Goal: Task Accomplishment & Management: Manage account settings

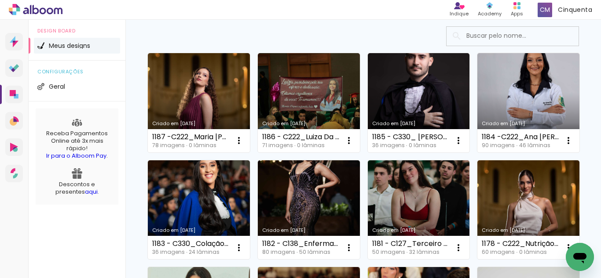
scroll to position [44, 0]
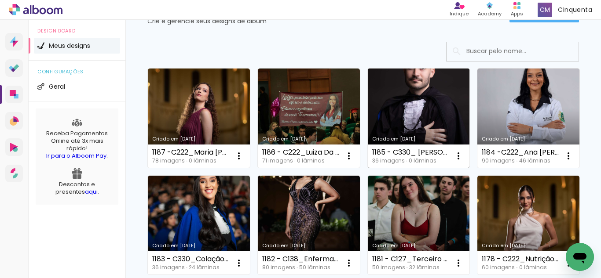
click at [388, 125] on link "Criado em [DATE]" at bounding box center [419, 118] width 102 height 99
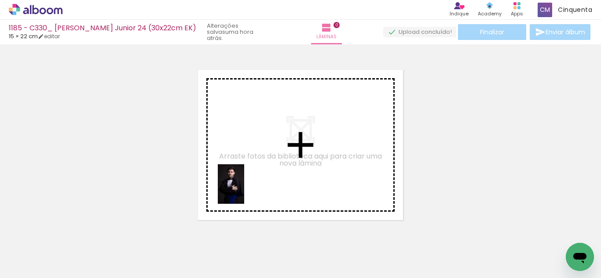
drag, startPoint x: 106, startPoint y: 253, endPoint x: 252, endPoint y: 189, distance: 159.5
click at [252, 189] on quentale-workspace at bounding box center [300, 139] width 601 height 278
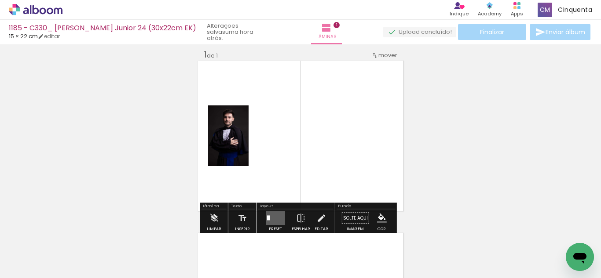
scroll to position [11, 0]
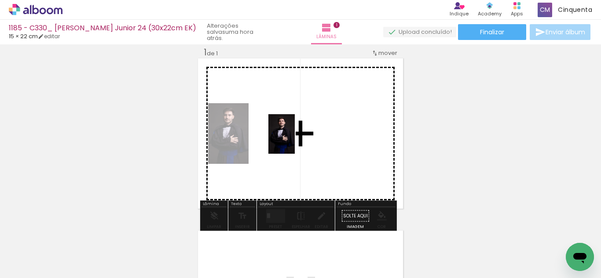
drag, startPoint x: 140, startPoint y: 242, endPoint x: 295, endPoint y: 141, distance: 185.0
click at [295, 141] on quentale-workspace at bounding box center [300, 139] width 601 height 278
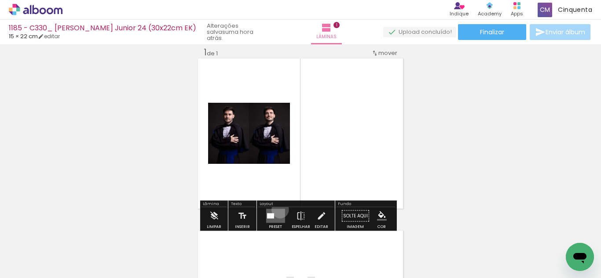
click at [278, 210] on quentale-layouter at bounding box center [275, 216] width 19 height 14
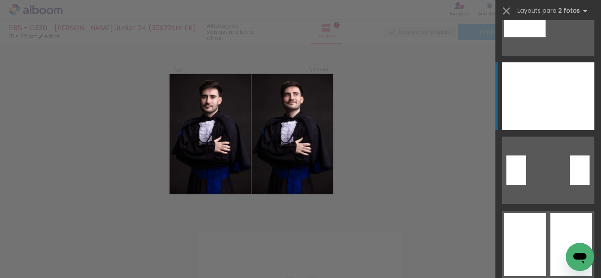
scroll to position [132, 0]
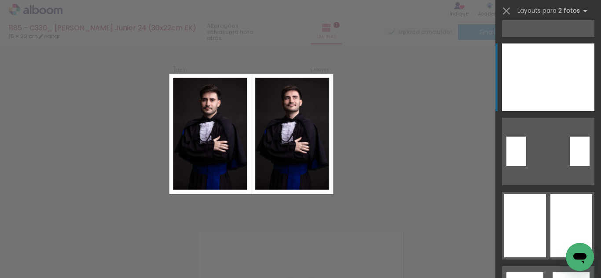
click at [532, 229] on div at bounding box center [525, 225] width 42 height 63
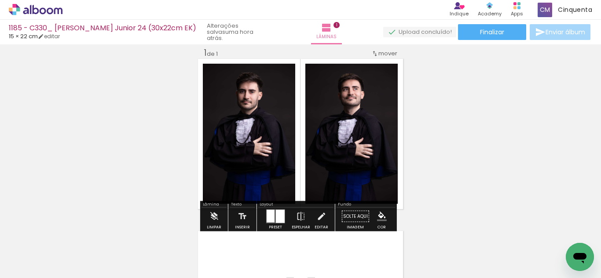
click at [378, 213] on iron-icon "color picker" at bounding box center [382, 217] width 10 height 10
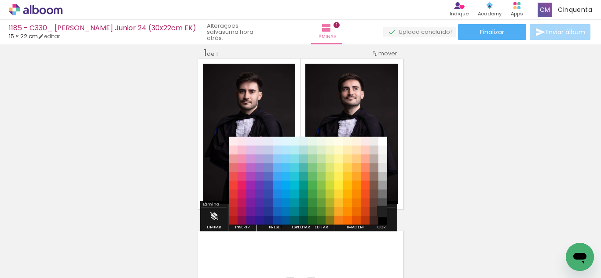
click at [380, 208] on paper-item "#212121" at bounding box center [382, 212] width 9 height 9
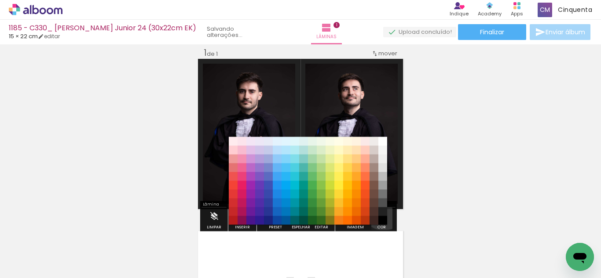
click at [380, 209] on paper-menu-button "#ffebee #ffcdd2 #ef9a9a #e57373 #ef5350 #f44336 #e53935 #d32f2f #c62828 #b71c1c…" at bounding box center [381, 217] width 17 height 17
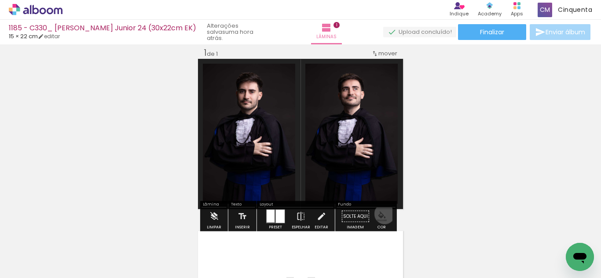
click at [377, 216] on iron-icon "color picker" at bounding box center [382, 217] width 10 height 10
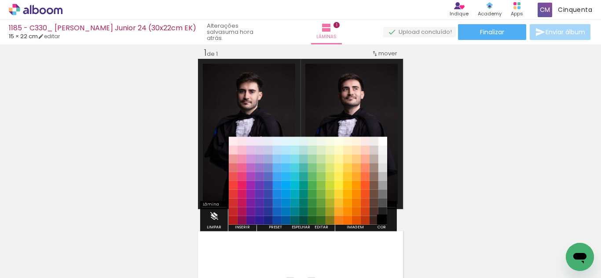
click at [386, 219] on paper-item "#000000" at bounding box center [382, 220] width 9 height 9
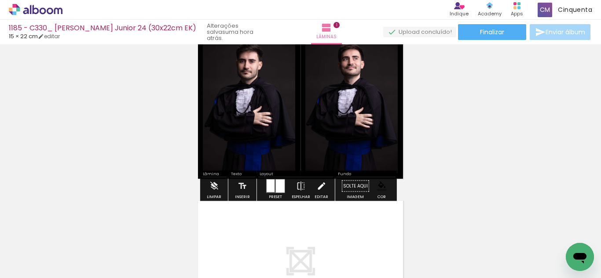
scroll to position [99, 0]
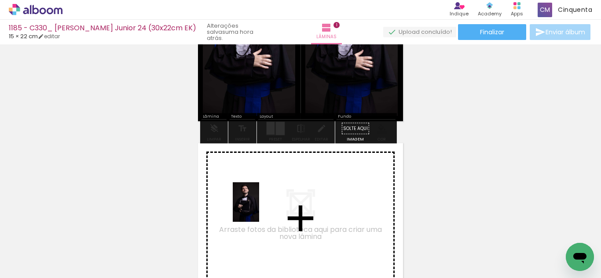
drag, startPoint x: 187, startPoint y: 261, endPoint x: 260, endPoint y: 208, distance: 90.4
click at [260, 208] on quentale-workspace at bounding box center [300, 139] width 601 height 278
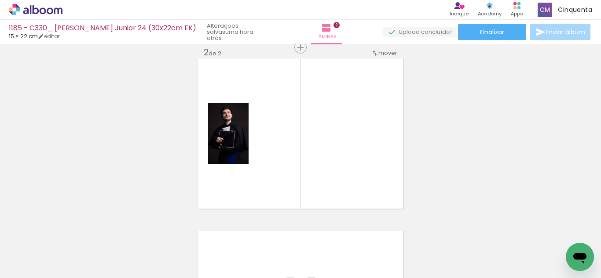
scroll to position [0, 0]
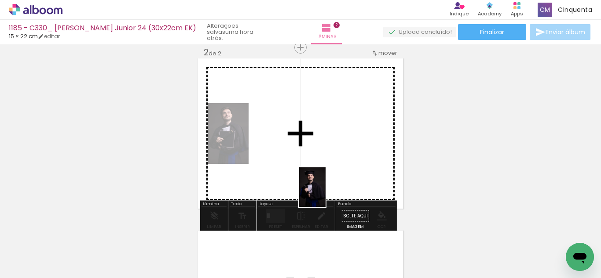
drag, startPoint x: 253, startPoint y: 257, endPoint x: 315, endPoint y: 209, distance: 78.7
click at [329, 188] on quentale-workspace at bounding box center [300, 139] width 601 height 278
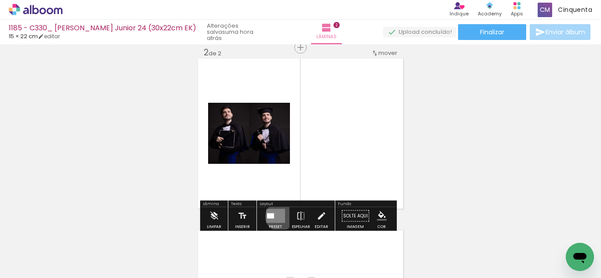
click at [278, 217] on quentale-layouter at bounding box center [275, 216] width 19 height 14
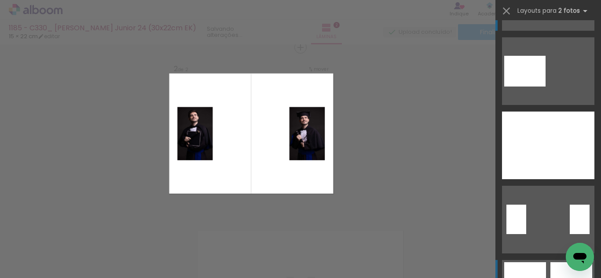
scroll to position [132, 0]
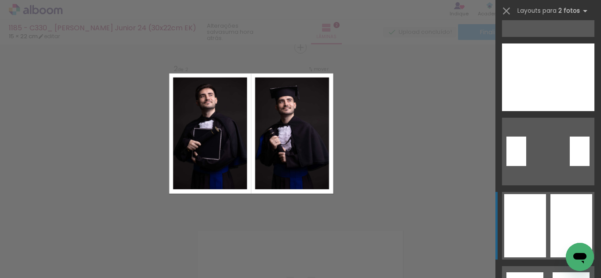
click at [550, 226] on div at bounding box center [571, 225] width 42 height 63
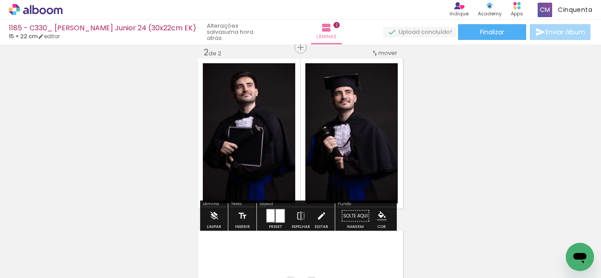
click at [380, 218] on iron-icon "color picker" at bounding box center [382, 217] width 10 height 10
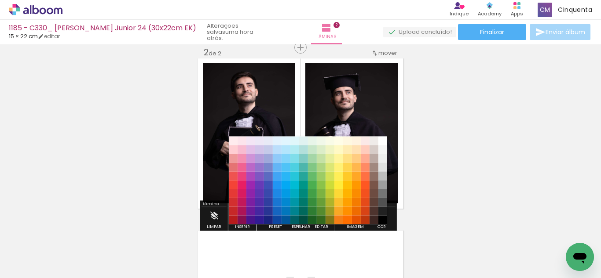
click at [380, 206] on paper-item "#515151" at bounding box center [382, 202] width 9 height 9
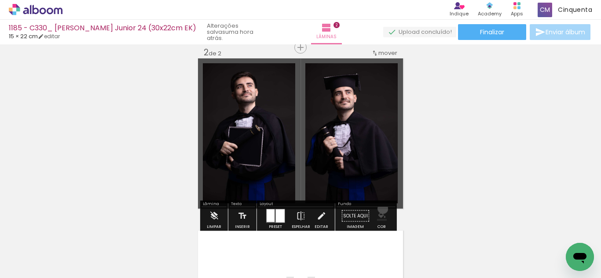
click at [380, 209] on paper-menu-button "#ffebee #ffcdd2 #ef9a9a #e57373 #ef5350 #f44336 #e53935 #d32f2f #c62828 #b71c1c…" at bounding box center [381, 216] width 17 height 17
click at [382, 216] on iron-icon "color picker" at bounding box center [382, 217] width 10 height 10
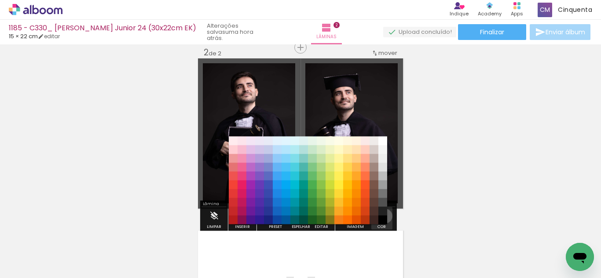
drag, startPoint x: 381, startPoint y: 221, endPoint x: 380, endPoint y: 216, distance: 5.9
click at [380, 221] on paper-menu-button "#ffebee #ffcdd2 #ef9a9a #e57373 #ef5350 #f44336 #e53935 #d32f2f #c62828 #b71c1c…" at bounding box center [381, 216] width 17 height 17
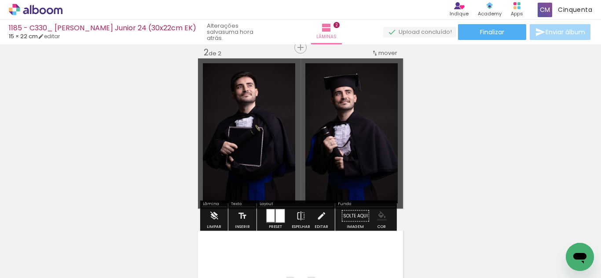
click at [384, 219] on iron-icon "color picker" at bounding box center [382, 217] width 10 height 10
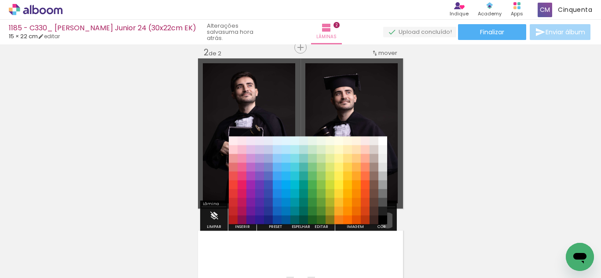
click at [384, 221] on paper-item "#000000" at bounding box center [382, 220] width 9 height 9
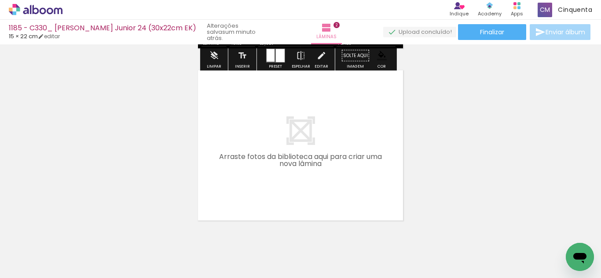
scroll to position [360, 0]
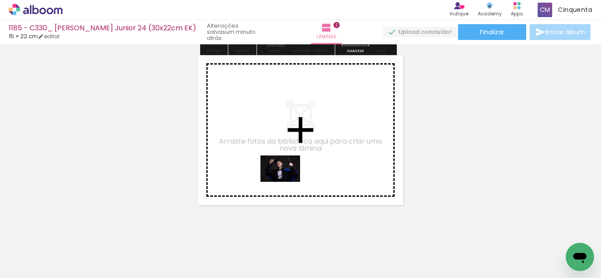
drag, startPoint x: 301, startPoint y: 243, endPoint x: 287, endPoint y: 182, distance: 62.3
click at [287, 182] on quentale-workspace at bounding box center [300, 139] width 601 height 278
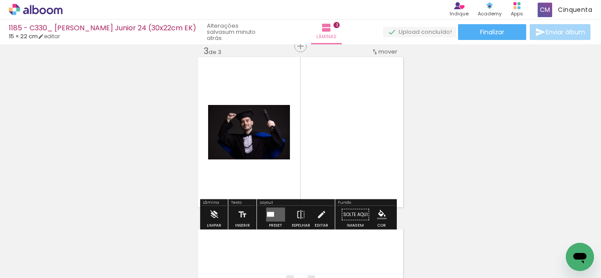
scroll to position [356, 0]
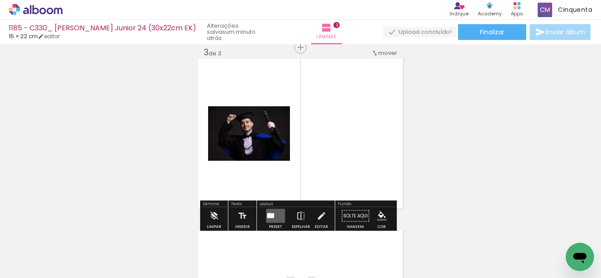
click at [267, 214] on div at bounding box center [270, 216] width 7 height 5
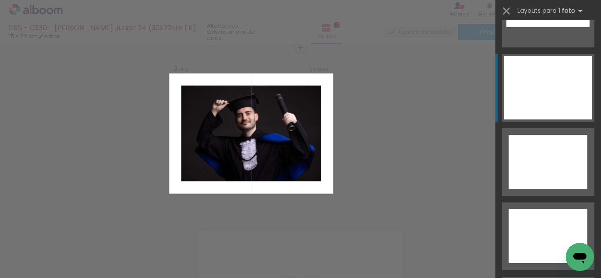
scroll to position [3996, 0]
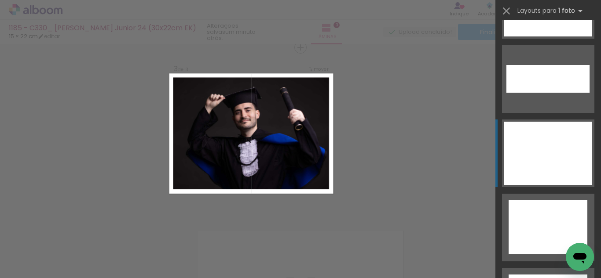
click at [564, 145] on div at bounding box center [548, 153] width 88 height 63
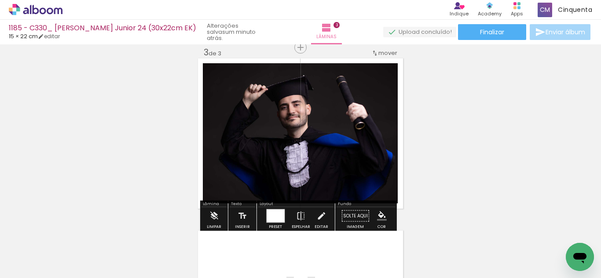
click at [384, 212] on paper-menu-button "#ffebee #ffcdd2 #ef9a9a #e57373 #ef5350 #f44336 #e53935 #d32f2f #c62828 #b71c1c…" at bounding box center [381, 216] width 17 height 17
click at [380, 211] on paper-menu-button "#ffebee #ffcdd2 #ef9a9a #e57373 #ef5350 #f44336 #e53935 #d32f2f #c62828 #b71c1c…" at bounding box center [381, 216] width 17 height 17
click at [379, 210] on paper-menu-button "#ffebee #ffcdd2 #ef9a9a #e57373 #ef5350 #f44336 #e53935 #d32f2f #c62828 #b71c1c…" at bounding box center [381, 216] width 17 height 17
click at [381, 214] on iron-icon "color picker" at bounding box center [382, 217] width 10 height 10
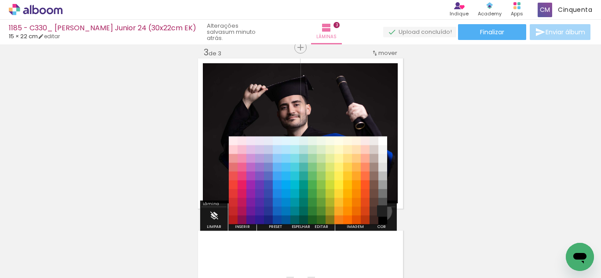
click at [378, 212] on paper-item "#212121" at bounding box center [382, 211] width 9 height 9
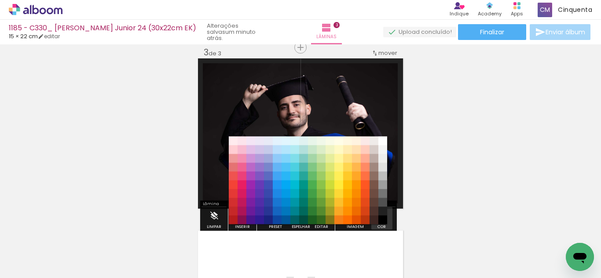
click at [379, 216] on iron-icon "color picker" at bounding box center [382, 217] width 10 height 10
click at [380, 220] on paper-item "#000000" at bounding box center [382, 220] width 9 height 9
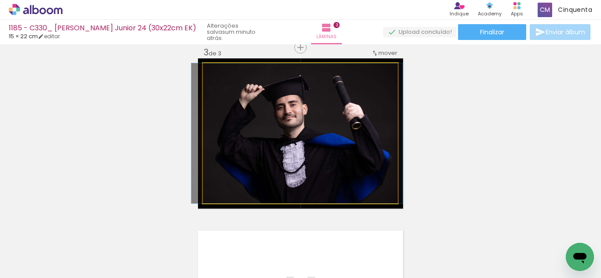
drag, startPoint x: 267, startPoint y: 165, endPoint x: 264, endPoint y: 169, distance: 5.3
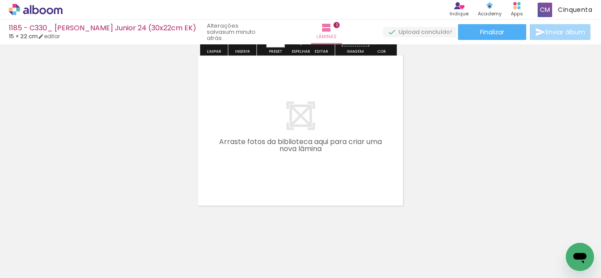
scroll to position [532, 0]
click at [41, 249] on input "Todas as fotos" at bounding box center [24, 251] width 33 height 7
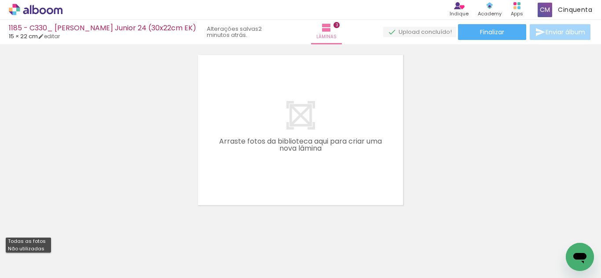
click at [0, 0] on slot "Não utilizadas" at bounding box center [0, 0] width 0 height 0
type input "Não utilizadas"
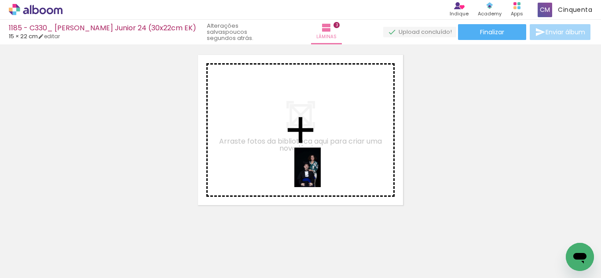
drag, startPoint x: 317, startPoint y: 248, endPoint x: 321, endPoint y: 174, distance: 73.6
click at [321, 174] on quentale-workspace at bounding box center [300, 139] width 601 height 278
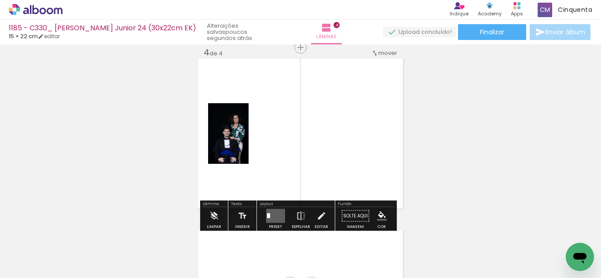
scroll to position [529, 0]
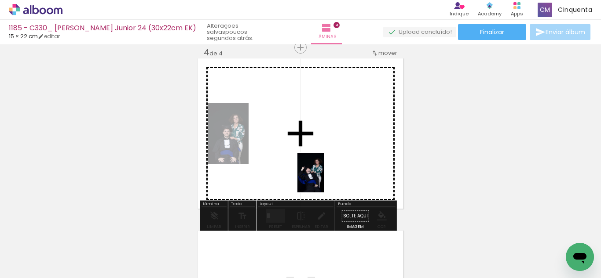
drag, startPoint x: 326, startPoint y: 239, endPoint x: 324, endPoint y: 179, distance: 60.7
click at [324, 179] on quentale-workspace at bounding box center [300, 139] width 601 height 278
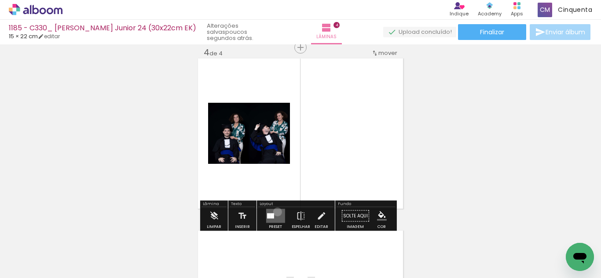
drag, startPoint x: 275, startPoint y: 212, endPoint x: 286, endPoint y: 217, distance: 12.2
click at [275, 215] on quentale-layouter at bounding box center [275, 216] width 19 height 14
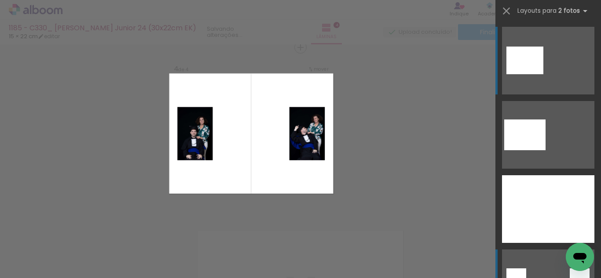
scroll to position [201, 0]
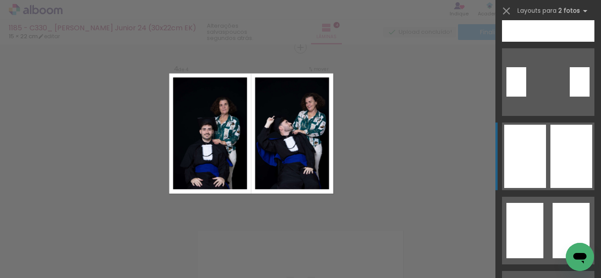
click at [545, 145] on quentale-layouter at bounding box center [548, 157] width 92 height 68
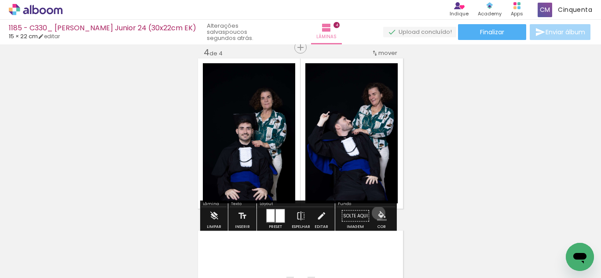
click at [377, 213] on iron-icon "color picker" at bounding box center [382, 217] width 10 height 10
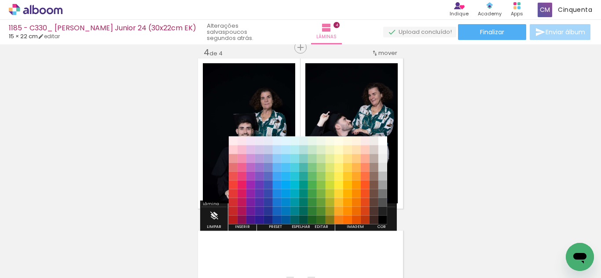
click at [377, 211] on paper-item "#4e342e" at bounding box center [373, 211] width 9 height 9
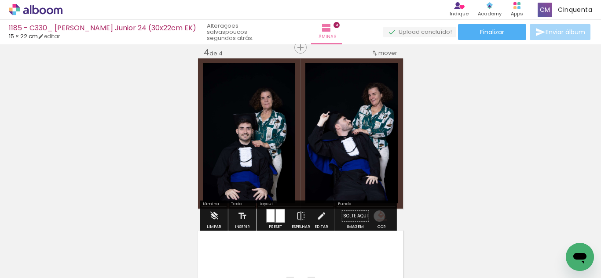
click at [377, 216] on iron-icon "color picker" at bounding box center [382, 217] width 10 height 10
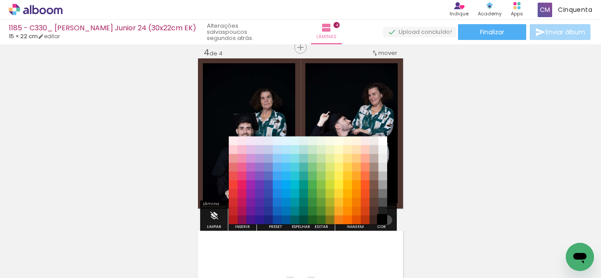
click at [384, 220] on paper-item "#000000" at bounding box center [382, 220] width 9 height 9
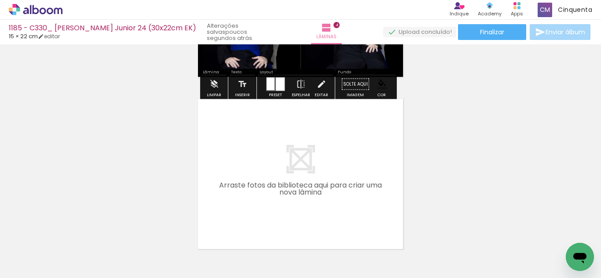
drag, startPoint x: 319, startPoint y: 230, endPoint x: 297, endPoint y: 172, distance: 62.9
click at [297, 172] on quentale-workspace at bounding box center [300, 139] width 601 height 278
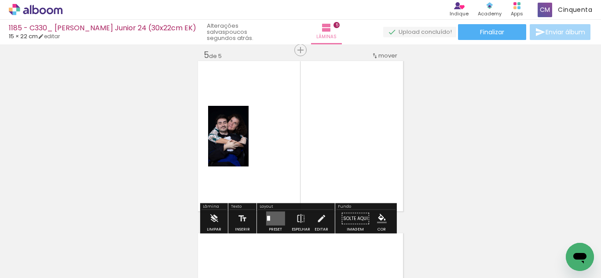
scroll to position [701, 0]
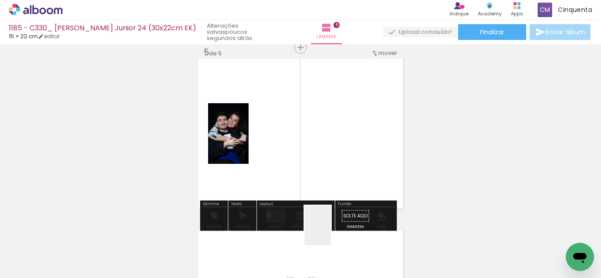
drag, startPoint x: 329, startPoint y: 247, endPoint x: 315, endPoint y: 166, distance: 81.9
click at [319, 161] on quentale-workspace at bounding box center [300, 139] width 601 height 278
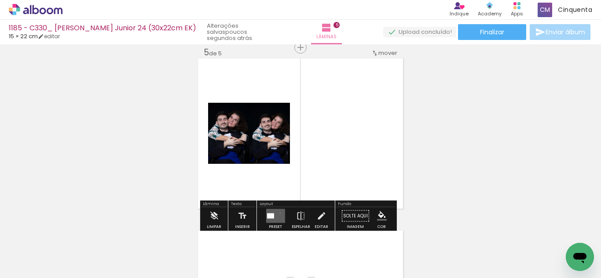
click at [278, 213] on quentale-layouter at bounding box center [275, 216] width 19 height 14
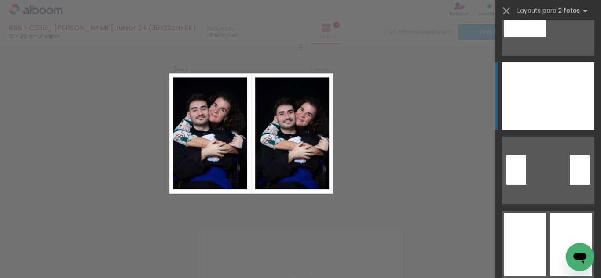
scroll to position [176, 0]
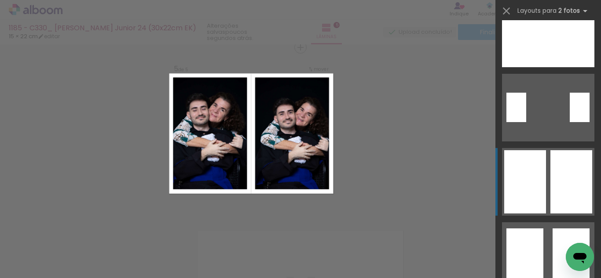
click at [531, 200] on div at bounding box center [525, 181] width 42 height 63
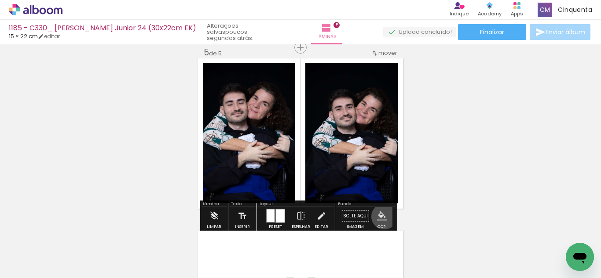
click at [381, 217] on iron-icon "color picker" at bounding box center [382, 217] width 10 height 10
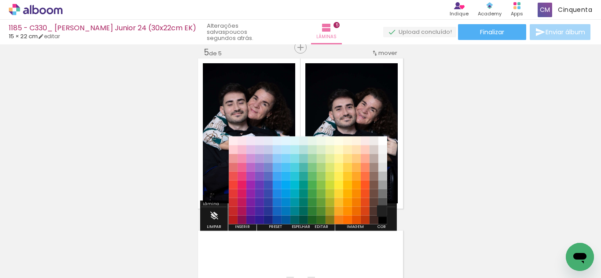
click at [381, 210] on paper-item "#212121" at bounding box center [382, 211] width 9 height 9
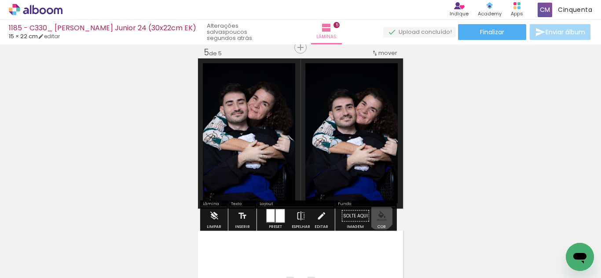
click at [377, 217] on iron-icon "color picker" at bounding box center [382, 217] width 10 height 10
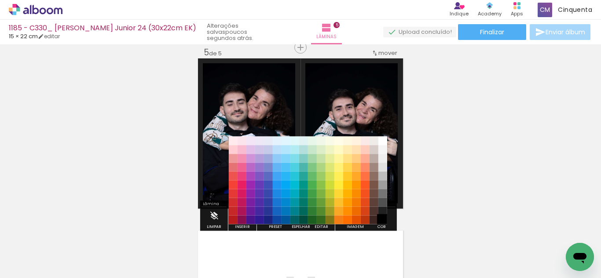
click at [379, 222] on paper-item "#000000" at bounding box center [382, 220] width 9 height 9
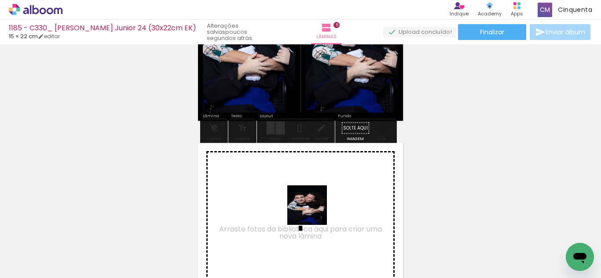
drag, startPoint x: 320, startPoint y: 239, endPoint x: 345, endPoint y: 228, distance: 27.0
click at [311, 205] on quentale-workspace at bounding box center [300, 139] width 601 height 278
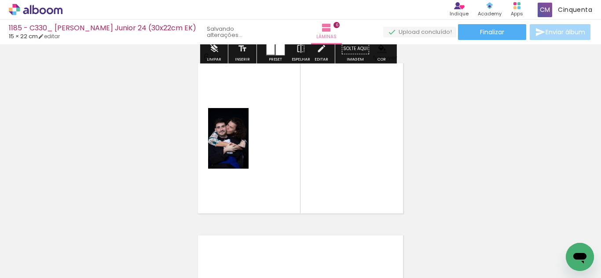
scroll to position [874, 0]
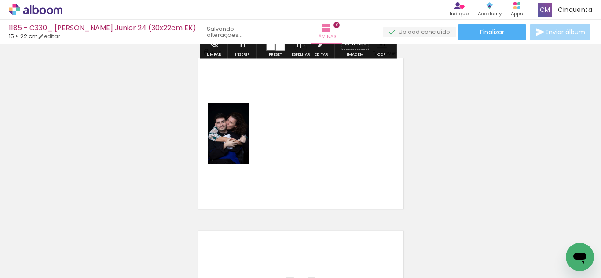
drag, startPoint x: 331, startPoint y: 248, endPoint x: 333, endPoint y: 186, distance: 61.6
click at [333, 186] on quentale-workspace at bounding box center [300, 139] width 601 height 278
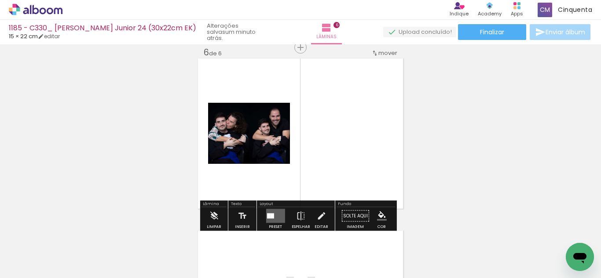
click at [280, 219] on quentale-layouter at bounding box center [275, 216] width 19 height 14
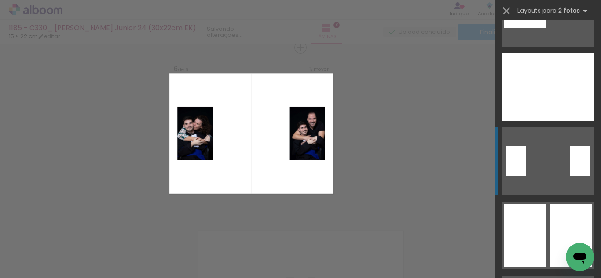
scroll to position [132, 0]
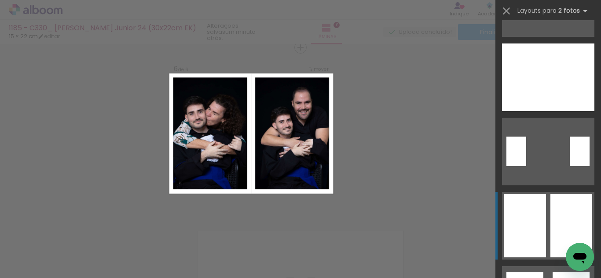
click at [538, 219] on div at bounding box center [525, 225] width 42 height 63
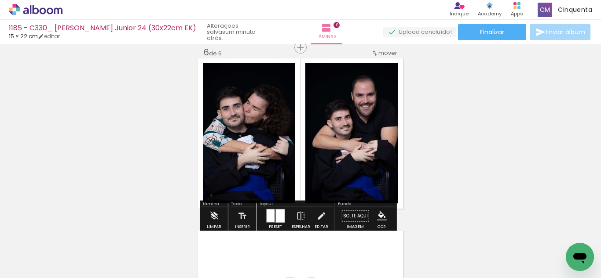
click at [377, 218] on iron-icon "color picker" at bounding box center [382, 217] width 10 height 10
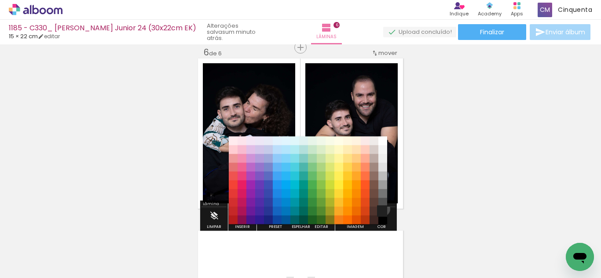
click at [380, 209] on paper-item "#212121" at bounding box center [382, 211] width 9 height 9
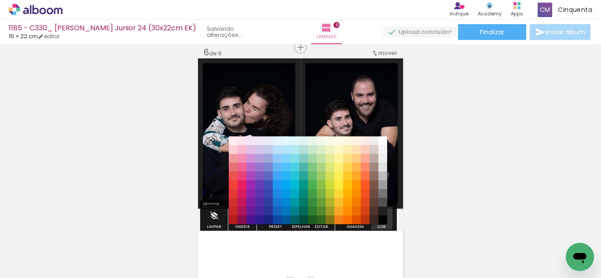
click at [378, 220] on iron-icon "color picker" at bounding box center [382, 217] width 10 height 10
click at [381, 219] on paper-item "#000000" at bounding box center [382, 220] width 9 height 9
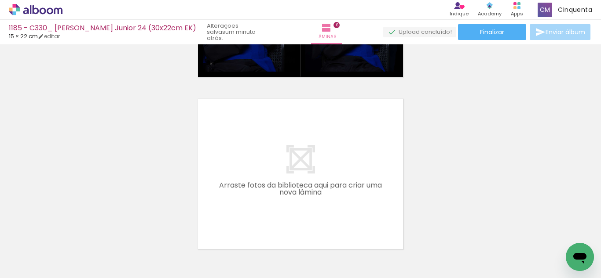
scroll to position [0, 413]
drag, startPoint x: 265, startPoint y: 258, endPoint x: 272, endPoint y: 248, distance: 12.7
click at [273, 246] on div at bounding box center [265, 249] width 29 height 44
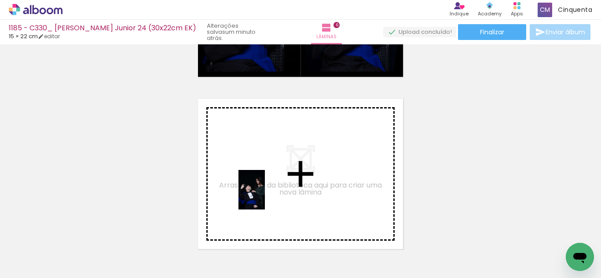
drag, startPoint x: 124, startPoint y: 257, endPoint x: 265, endPoint y: 197, distance: 153.5
click at [265, 197] on quentale-workspace at bounding box center [300, 139] width 601 height 278
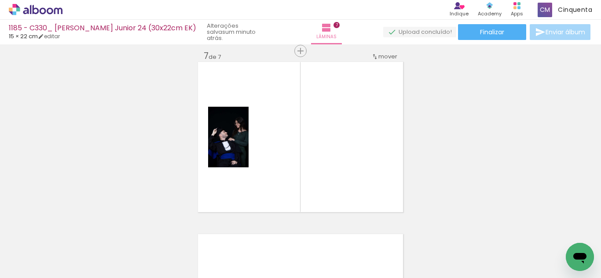
scroll to position [1046, 0]
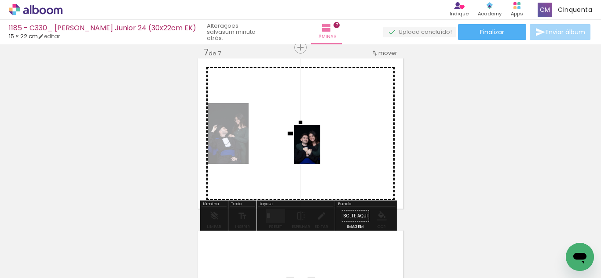
drag, startPoint x: 129, startPoint y: 246, endPoint x: 320, endPoint y: 151, distance: 213.4
click at [320, 151] on quentale-workspace at bounding box center [300, 139] width 601 height 278
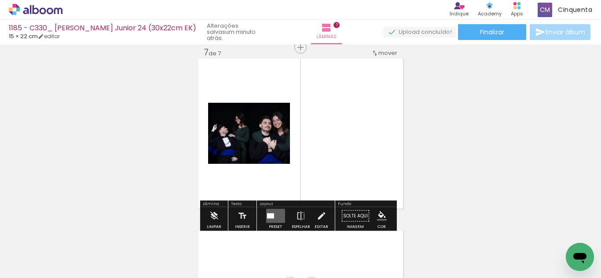
click at [267, 222] on quentale-layouter at bounding box center [275, 216] width 19 height 14
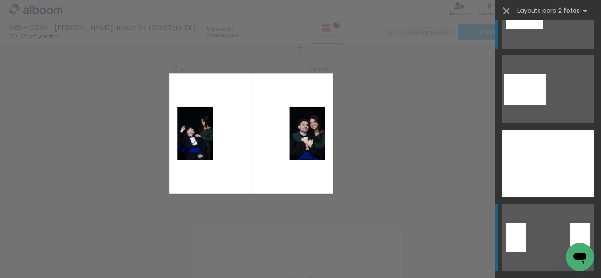
scroll to position [88, 0]
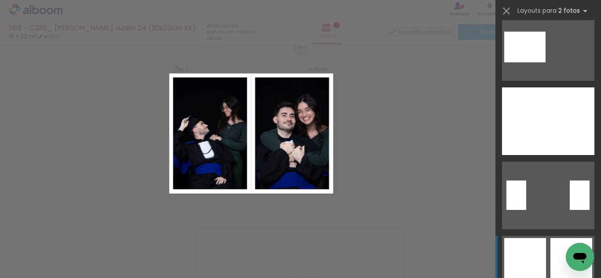
click at [531, 250] on div at bounding box center [525, 269] width 42 height 63
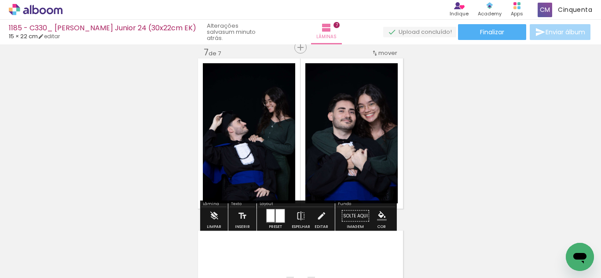
click at [378, 216] on iron-icon "color picker" at bounding box center [382, 217] width 10 height 10
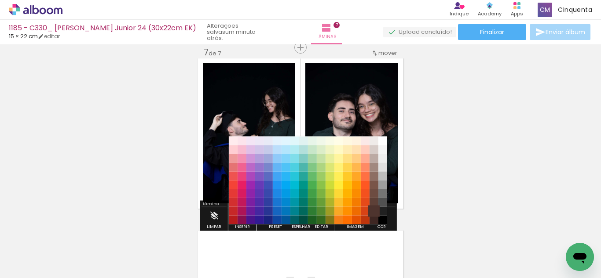
click at [378, 211] on paper-item "#4e342e" at bounding box center [373, 211] width 9 height 9
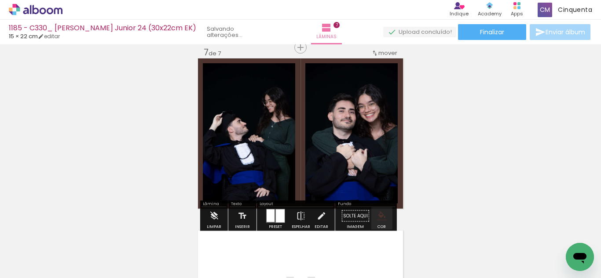
click at [378, 214] on iron-icon "color picker" at bounding box center [382, 217] width 10 height 10
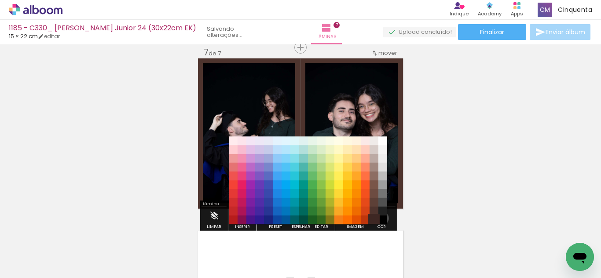
click at [378, 219] on paper-item "#3e2723" at bounding box center [373, 220] width 9 height 9
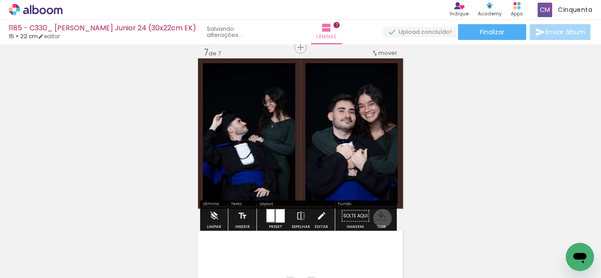
click at [379, 219] on iron-icon "color picker" at bounding box center [382, 217] width 10 height 10
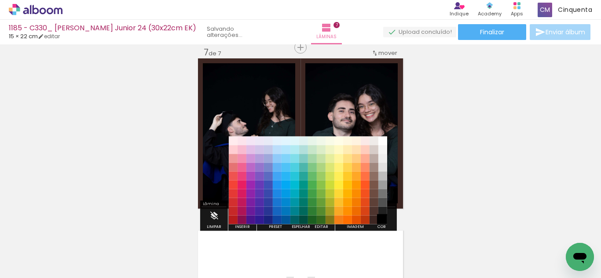
click at [383, 219] on paper-item "#000000" at bounding box center [382, 220] width 9 height 9
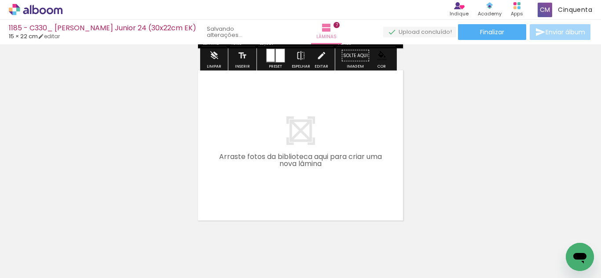
scroll to position [1222, 0]
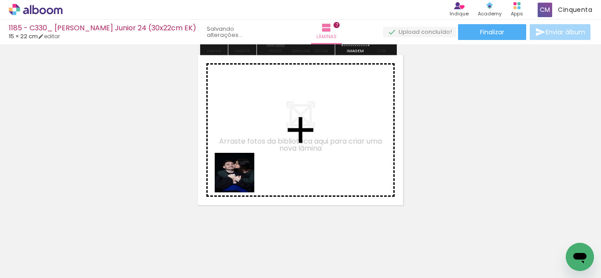
drag, startPoint x: 118, startPoint y: 247, endPoint x: 256, endPoint y: 174, distance: 155.6
click at [256, 174] on quentale-workspace at bounding box center [300, 139] width 601 height 278
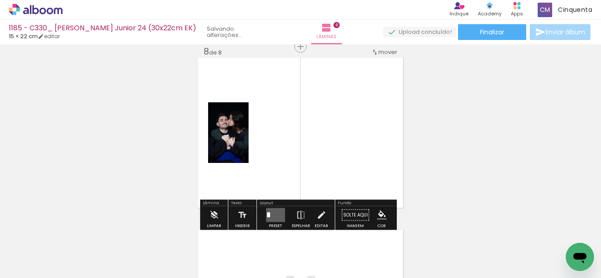
scroll to position [1218, 0]
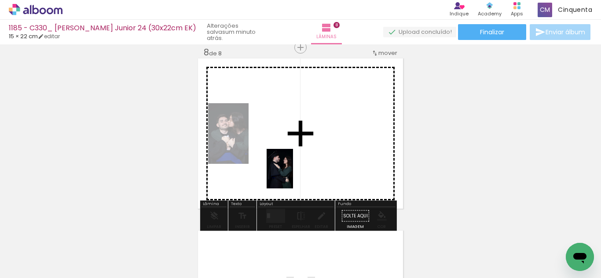
drag, startPoint x: 265, startPoint y: 254, endPoint x: 293, endPoint y: 176, distance: 83.1
click at [293, 176] on quentale-workspace at bounding box center [300, 139] width 601 height 278
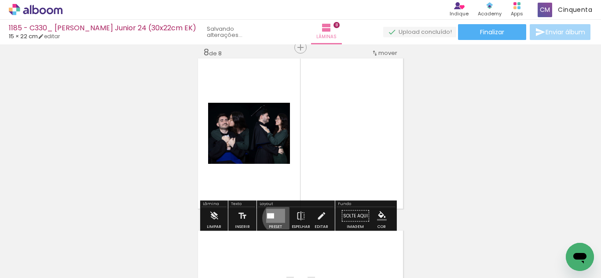
click at [276, 218] on quentale-layouter at bounding box center [275, 216] width 19 height 14
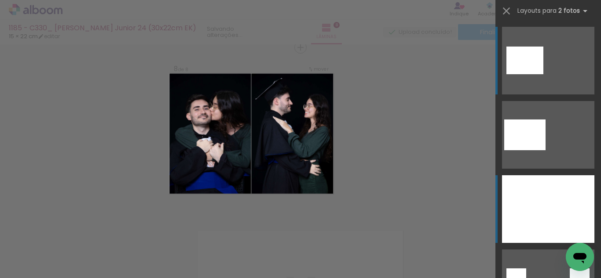
scroll to position [88, 0]
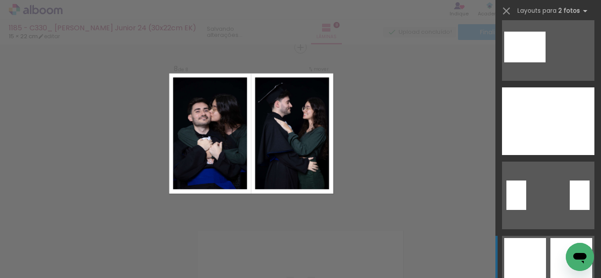
click at [533, 246] on div at bounding box center [525, 269] width 42 height 63
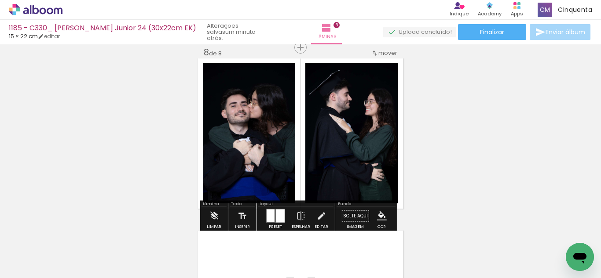
click at [377, 212] on iron-icon "color picker" at bounding box center [382, 217] width 10 height 10
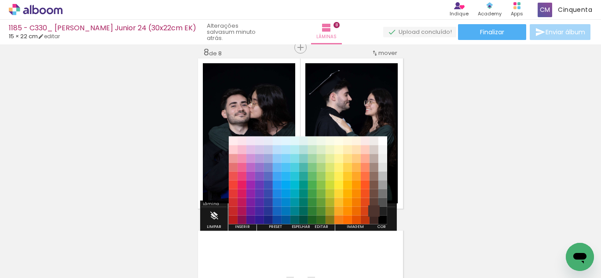
click at [378, 207] on paper-item "#4e342e" at bounding box center [373, 211] width 9 height 9
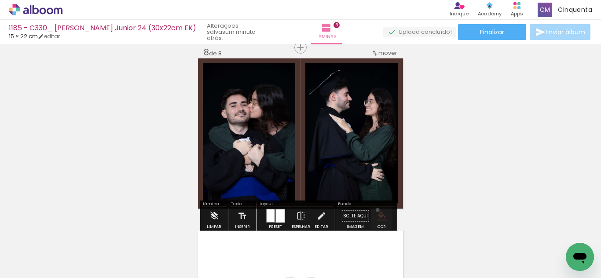
drag, startPoint x: 374, startPoint y: 210, endPoint x: 380, endPoint y: 215, distance: 7.8
click at [374, 210] on paper-menu-button "#ffebee #ffcdd2 #ef9a9a #e57373 #ef5350 #f44336 #e53935 #d32f2f #c62828 #b71c1c…" at bounding box center [381, 216] width 17 height 17
click at [382, 217] on iron-icon "color picker" at bounding box center [382, 217] width 10 height 10
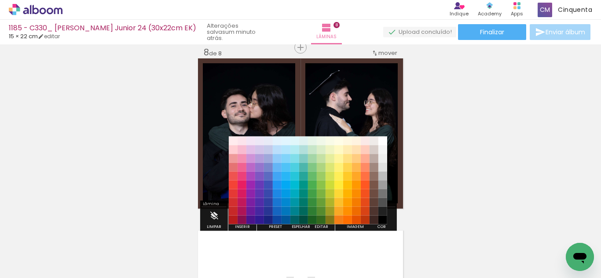
click at [384, 219] on paper-item "#000000" at bounding box center [382, 220] width 9 height 9
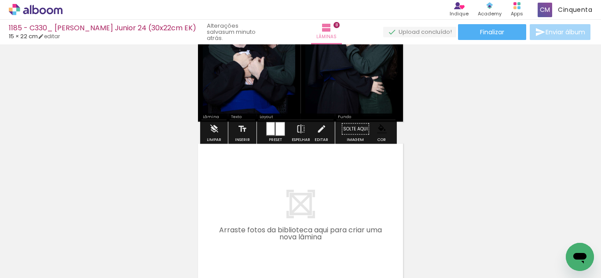
scroll to position [1306, 0]
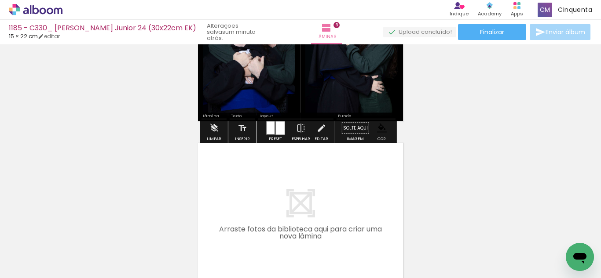
drag, startPoint x: 284, startPoint y: 246, endPoint x: 268, endPoint y: 202, distance: 46.3
click at [268, 202] on quentale-workspace at bounding box center [300, 139] width 601 height 278
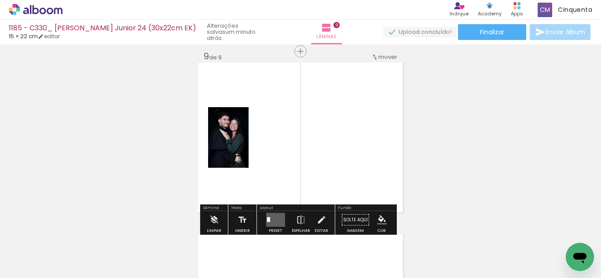
scroll to position [1391, 0]
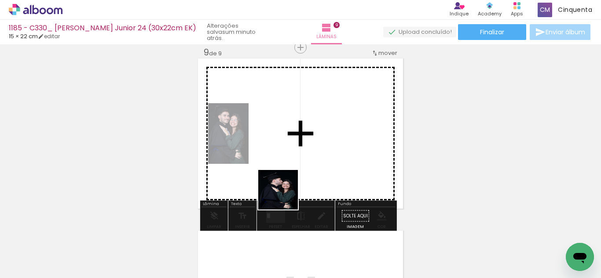
drag, startPoint x: 273, startPoint y: 235, endPoint x: 305, endPoint y: 208, distance: 42.1
click at [298, 178] on quentale-workspace at bounding box center [300, 139] width 601 height 278
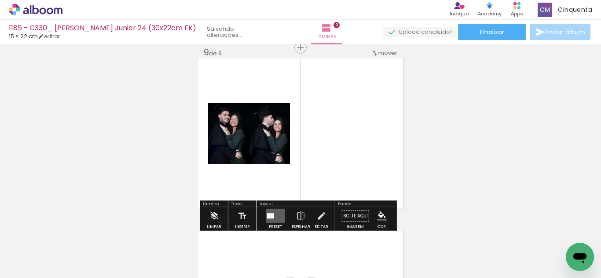
scroll to position [0, 410]
click at [267, 206] on div "Layout" at bounding box center [295, 204] width 75 height 5
click at [269, 209] on quentale-layouter at bounding box center [275, 216] width 19 height 14
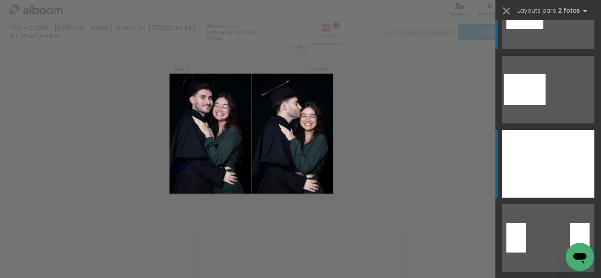
scroll to position [88, 0]
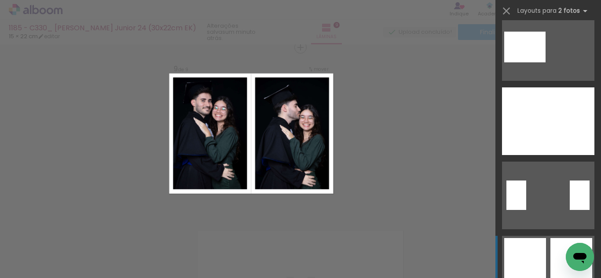
click at [538, 252] on div at bounding box center [525, 269] width 42 height 63
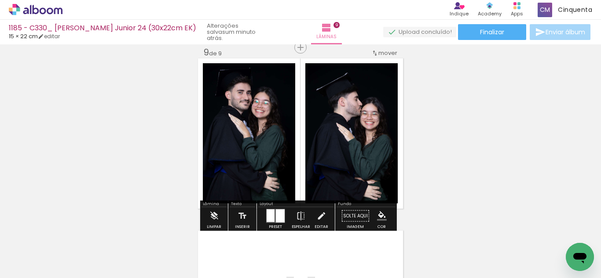
click at [380, 220] on iron-icon "color picker" at bounding box center [382, 217] width 10 height 10
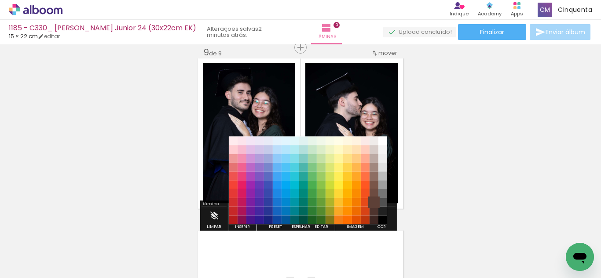
click at [375, 206] on paper-item "#5d4037" at bounding box center [373, 202] width 9 height 9
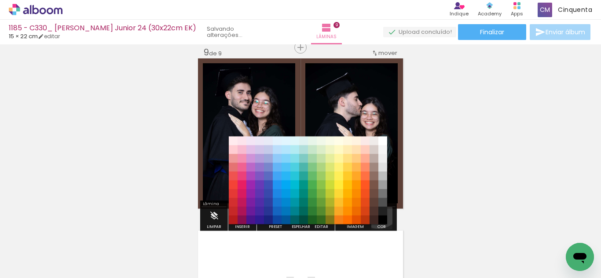
click at [379, 216] on iron-icon "color picker" at bounding box center [382, 217] width 10 height 10
click at [384, 220] on paper-item "#000000" at bounding box center [382, 220] width 9 height 9
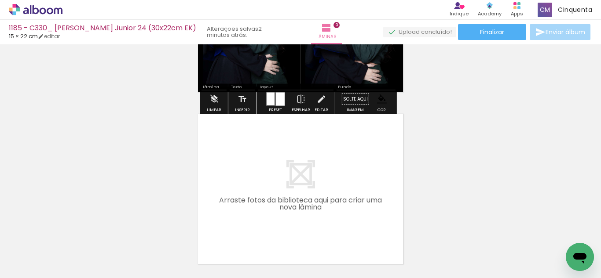
scroll to position [1523, 0]
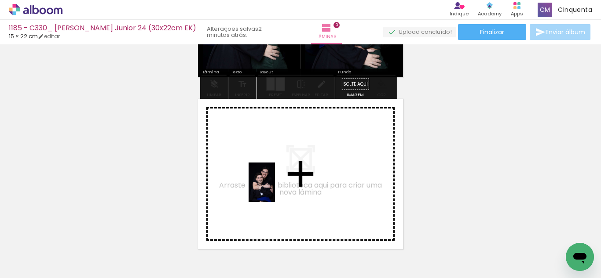
drag, startPoint x: 318, startPoint y: 258, endPoint x: 274, endPoint y: 189, distance: 82.3
click at [274, 189] on quentale-workspace at bounding box center [300, 139] width 601 height 278
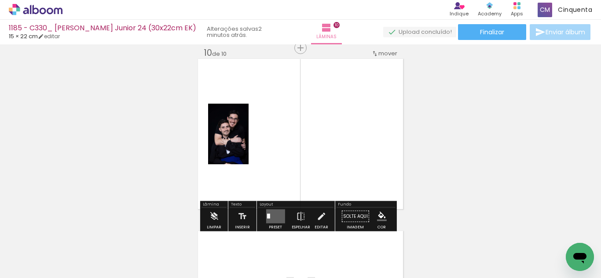
scroll to position [1563, 0]
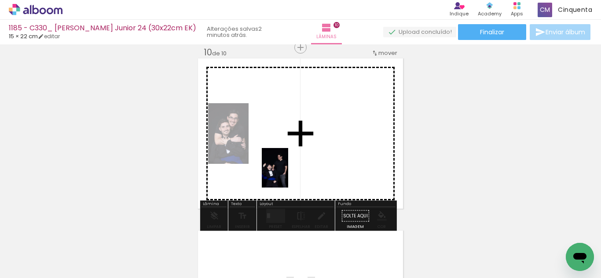
drag, startPoint x: 306, startPoint y: 244, endPoint x: 282, endPoint y: 196, distance: 54.1
click at [288, 173] on quentale-workspace at bounding box center [300, 139] width 601 height 278
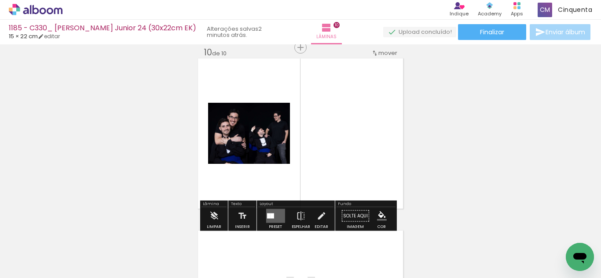
scroll to position [0, 311]
drag, startPoint x: 274, startPoint y: 215, endPoint x: 284, endPoint y: 215, distance: 10.1
click at [274, 215] on quentale-layouter at bounding box center [275, 216] width 19 height 14
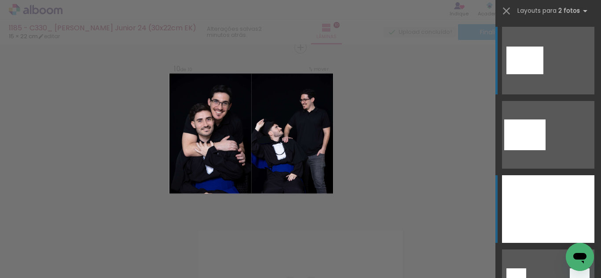
scroll to position [132, 0]
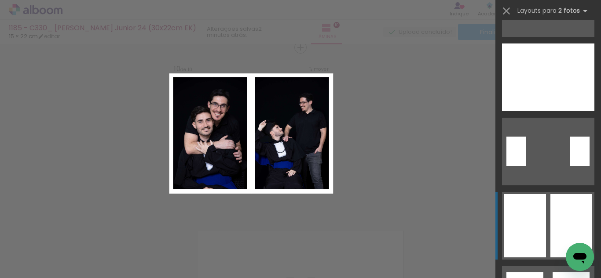
click at [527, 217] on div at bounding box center [525, 225] width 42 height 63
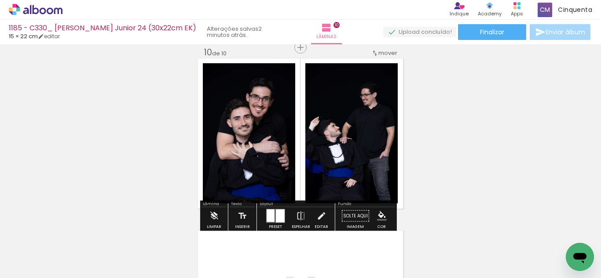
click at [381, 215] on iron-icon "color picker" at bounding box center [382, 217] width 10 height 10
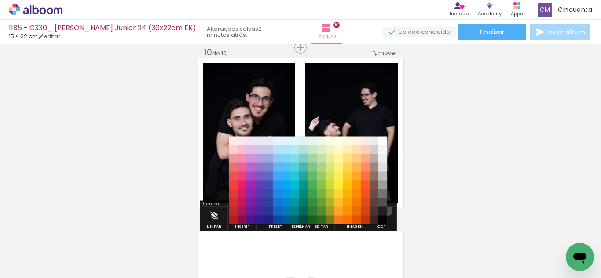
click at [381, 206] on paper-item "#515151" at bounding box center [382, 202] width 9 height 9
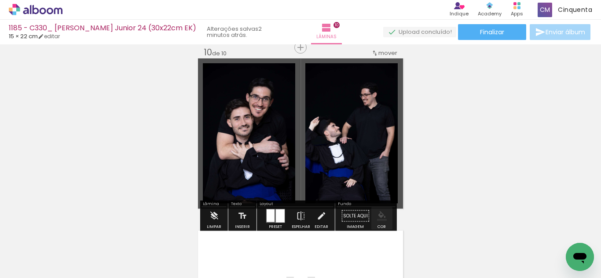
click at [377, 215] on iron-icon "color picker" at bounding box center [382, 217] width 10 height 10
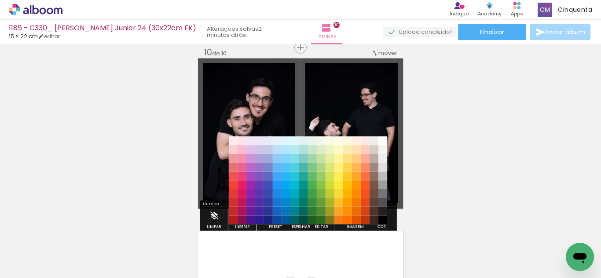
click at [385, 222] on paper-item "#000000" at bounding box center [382, 220] width 9 height 9
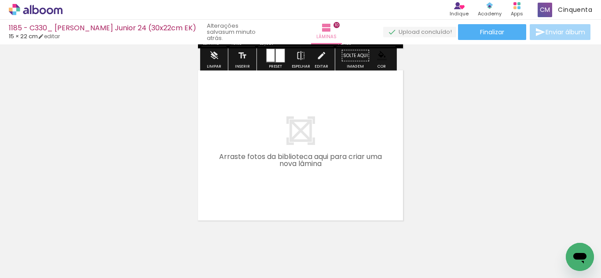
scroll to position [1739, 0]
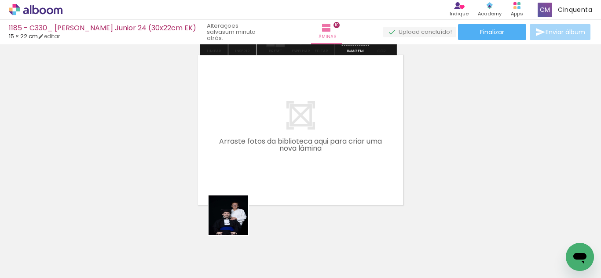
drag, startPoint x: 229, startPoint y: 236, endPoint x: 257, endPoint y: 232, distance: 28.4
click at [246, 175] on quentale-workspace at bounding box center [300, 139] width 601 height 278
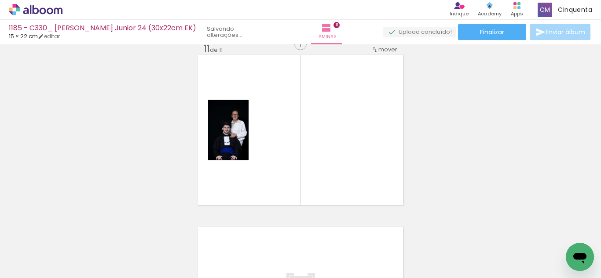
scroll to position [1736, 0]
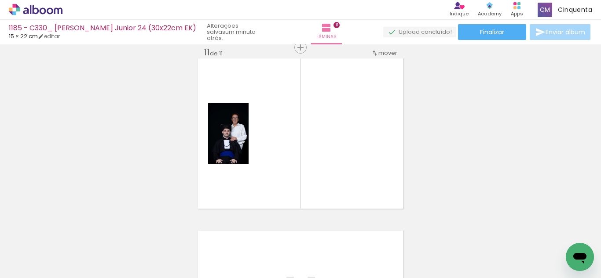
drag, startPoint x: 274, startPoint y: 250, endPoint x: 280, endPoint y: 211, distance: 39.6
click at [281, 215] on quentale-workspace at bounding box center [300, 139] width 601 height 278
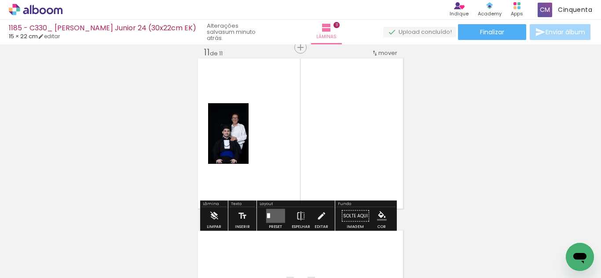
drag, startPoint x: 284, startPoint y: 196, endPoint x: 285, endPoint y: 188, distance: 7.6
click at [285, 188] on quentale-layouter at bounding box center [300, 134] width 205 height 150
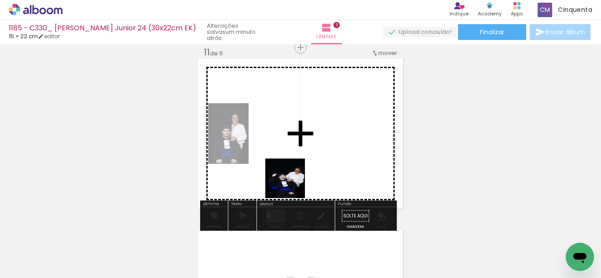
drag, startPoint x: 285, startPoint y: 245, endPoint x: 293, endPoint y: 169, distance: 76.9
click at [296, 164] on quentale-workspace at bounding box center [300, 139] width 601 height 278
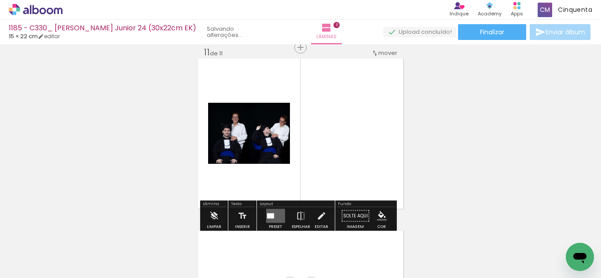
scroll to position [0, 213]
click at [277, 209] on div at bounding box center [275, 217] width 24 height 18
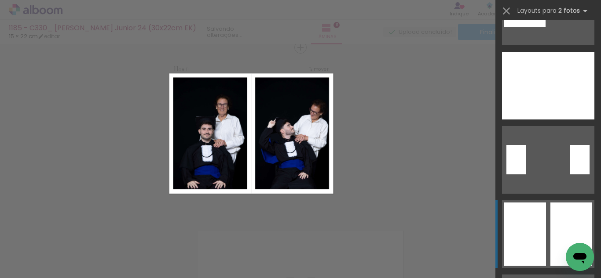
scroll to position [132, 0]
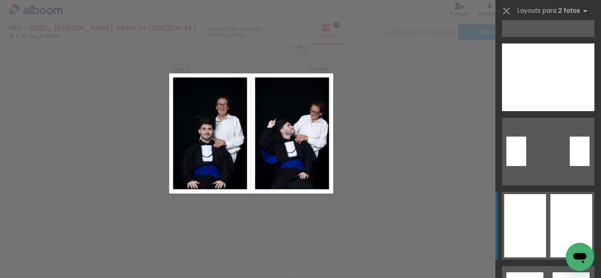
click at [546, 235] on quentale-layouter at bounding box center [548, 226] width 92 height 68
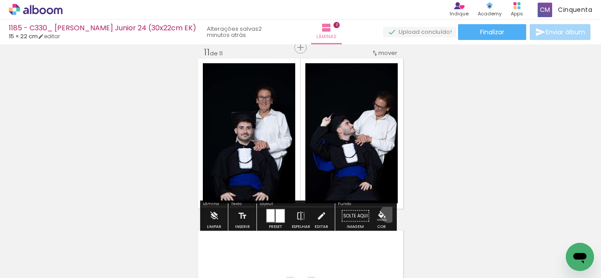
click at [385, 214] on paper-menu-button "#ffebee #ffcdd2 #ef9a9a #e57373 #ef5350 #f44336 #e53935 #d32f2f #c62828 #b71c1c…" at bounding box center [381, 216] width 17 height 17
click at [383, 215] on iron-icon "color picker" at bounding box center [382, 217] width 10 height 10
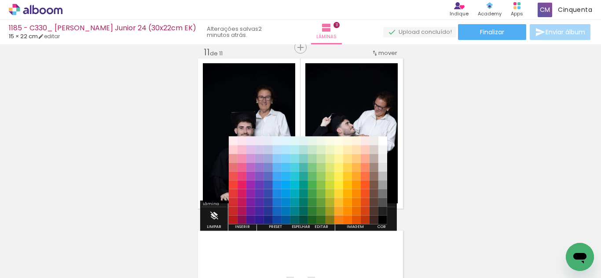
click at [383, 212] on paper-item "#212121" at bounding box center [382, 211] width 9 height 9
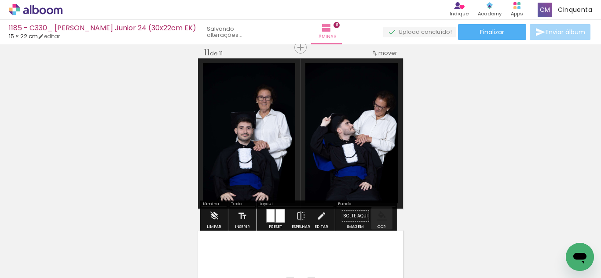
click at [383, 213] on iron-icon "color picker" at bounding box center [382, 217] width 10 height 10
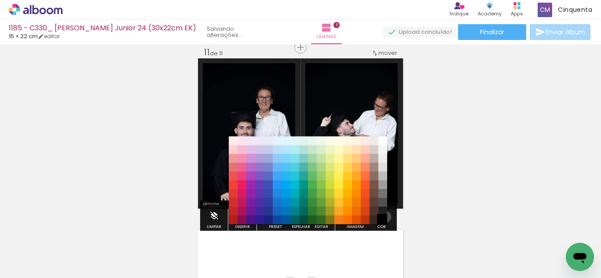
click at [381, 217] on paper-item "#000000" at bounding box center [382, 220] width 9 height 9
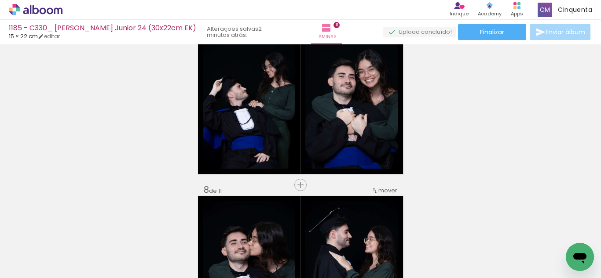
scroll to position [1076, 0]
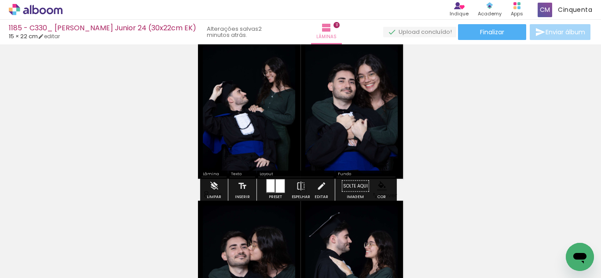
click at [184, 173] on div "Inserir lâmina 1 de 11 Inserir lâmina 2 de 11 Inserir lâmina 3 de 11 Inserir lâ…" at bounding box center [300, 7] width 601 height 2070
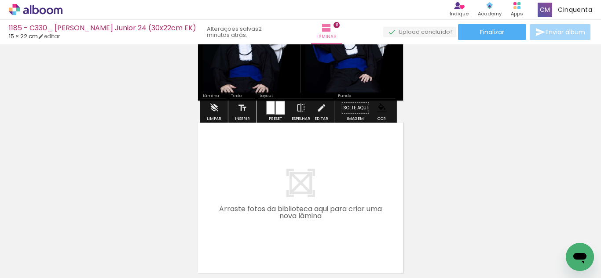
scroll to position [1924, 0]
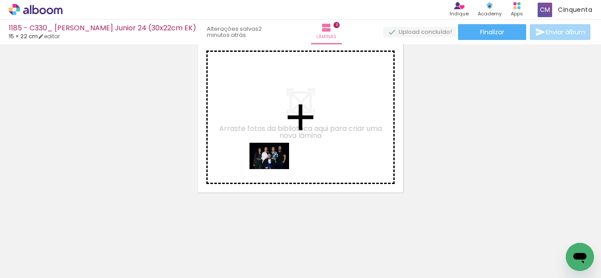
drag, startPoint x: 224, startPoint y: 262, endPoint x: 276, endPoint y: 169, distance: 105.7
click at [276, 169] on quentale-workspace at bounding box center [300, 139] width 601 height 278
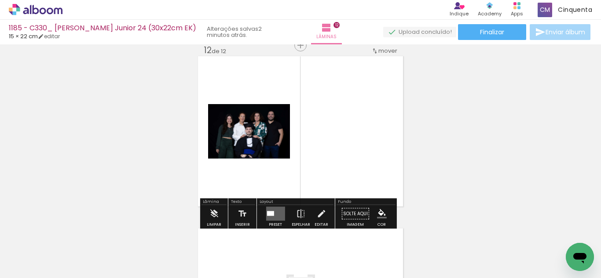
scroll to position [1908, 0]
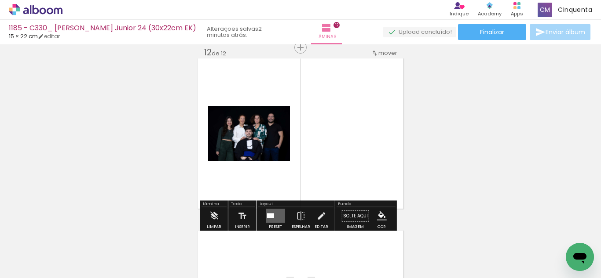
click at [269, 215] on div at bounding box center [270, 216] width 7 height 5
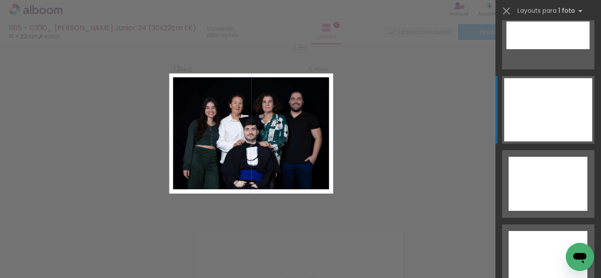
scroll to position [3996, 0]
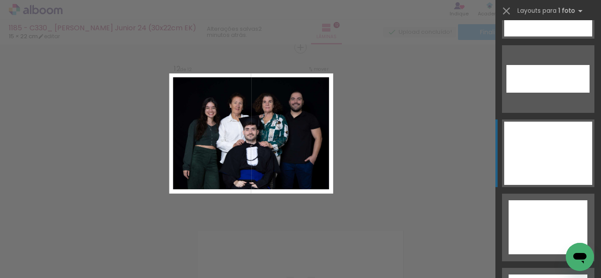
click at [542, 158] on div at bounding box center [548, 153] width 88 height 63
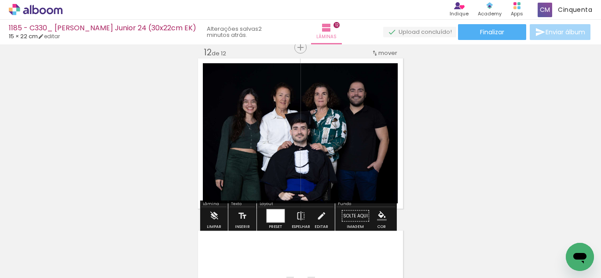
click at [377, 213] on iron-icon "color picker" at bounding box center [382, 217] width 10 height 10
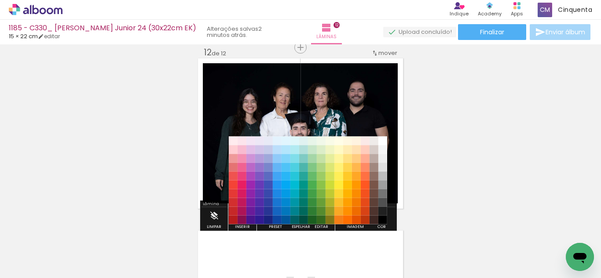
click at [381, 209] on paper-item "#212121" at bounding box center [382, 211] width 9 height 9
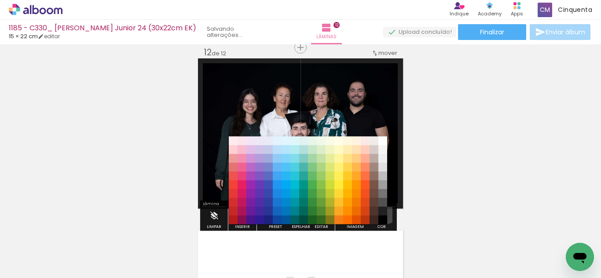
click at [384, 218] on iron-icon "color picker" at bounding box center [382, 217] width 10 height 10
click at [384, 219] on paper-item "#000000" at bounding box center [382, 220] width 9 height 9
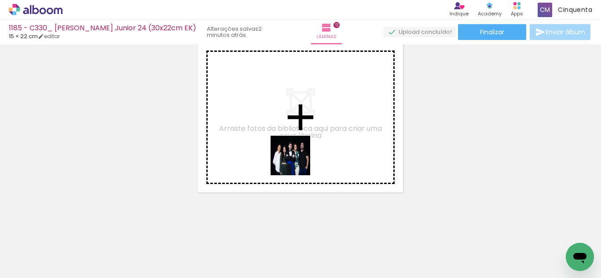
drag, startPoint x: 269, startPoint y: 251, endPoint x: 296, endPoint y: 165, distance: 91.0
click at [297, 160] on quentale-workspace at bounding box center [300, 139] width 601 height 278
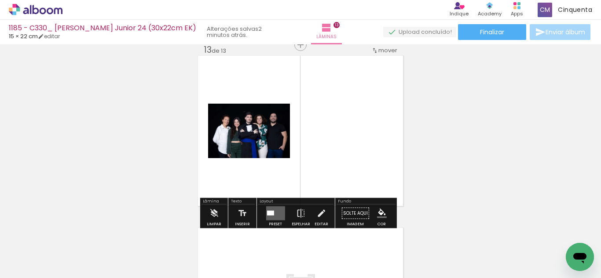
scroll to position [2081, 0]
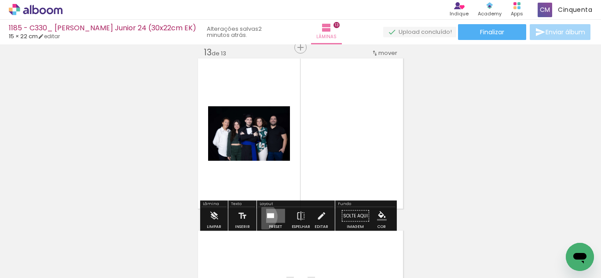
click at [261, 218] on paper-button "Preset" at bounding box center [275, 219] width 28 height 22
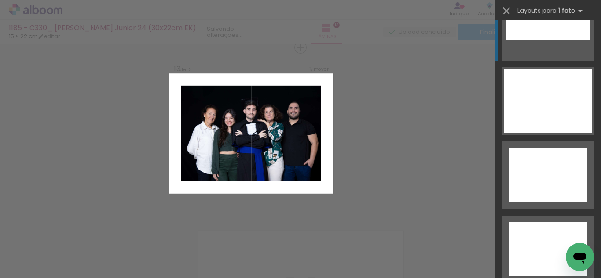
scroll to position [3916, 0]
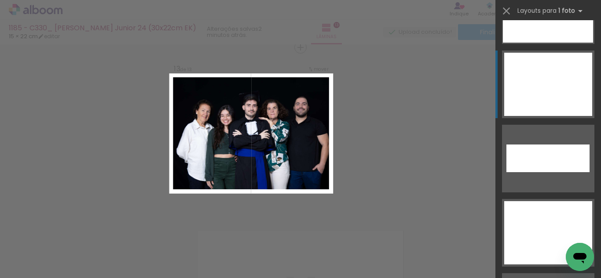
click at [522, 83] on div at bounding box center [548, 84] width 88 height 63
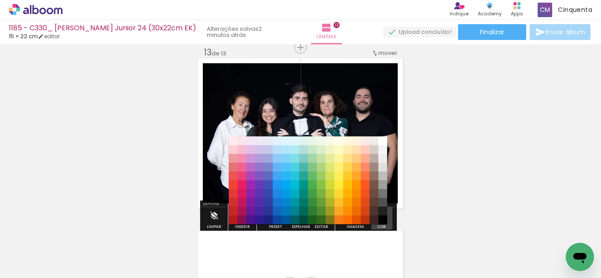
scroll to position [0, 114]
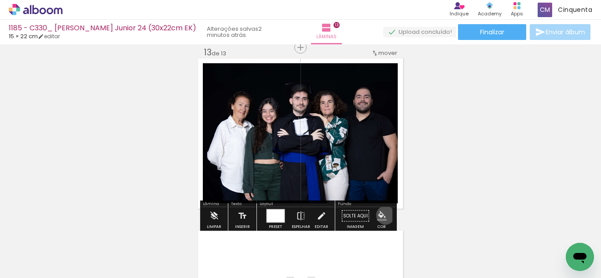
click at [382, 216] on iron-icon "color picker" at bounding box center [382, 217] width 10 height 10
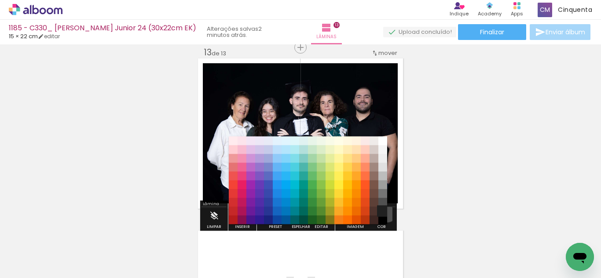
click at [384, 212] on paper-item "#212121" at bounding box center [382, 211] width 9 height 9
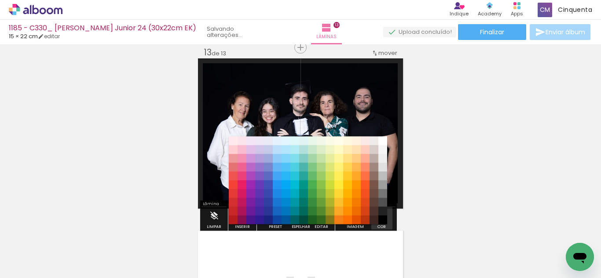
click at [381, 216] on iron-icon "color picker" at bounding box center [382, 217] width 10 height 10
click at [383, 218] on paper-item "#000000" at bounding box center [382, 220] width 9 height 9
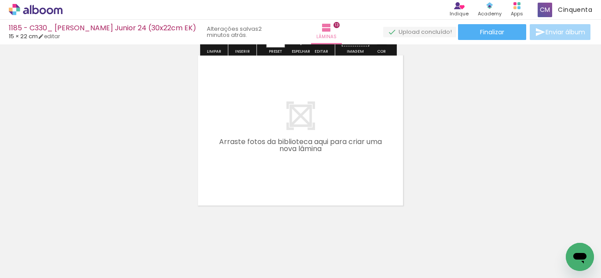
scroll to position [2257, 0]
click at [318, 266] on div at bounding box center [318, 249] width 29 height 44
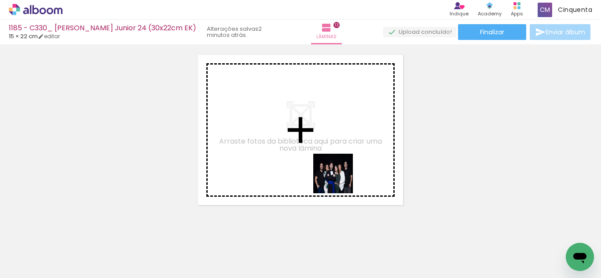
drag, startPoint x: 370, startPoint y: 252, endPoint x: 322, endPoint y: 160, distance: 103.5
click at [322, 160] on quentale-workspace at bounding box center [300, 139] width 601 height 278
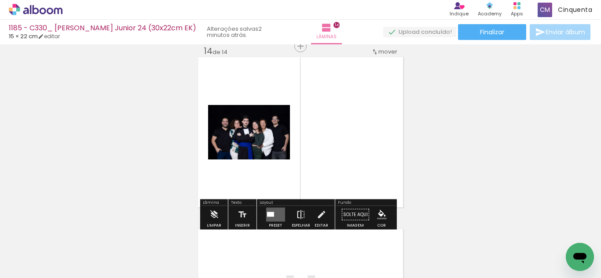
scroll to position [2253, 0]
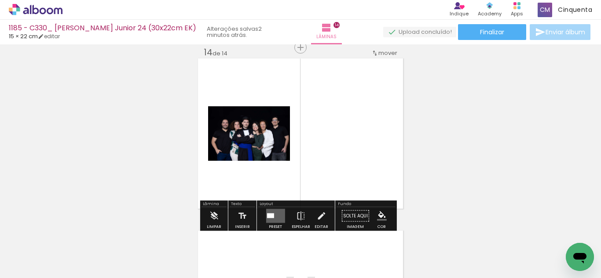
click at [276, 214] on quentale-layouter at bounding box center [275, 216] width 19 height 14
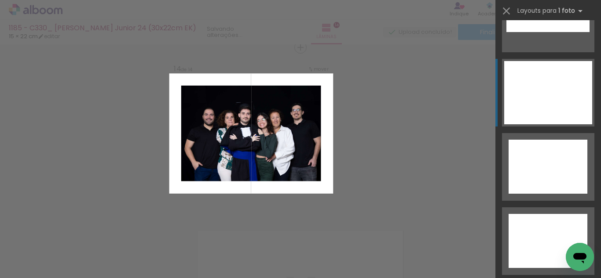
scroll to position [3996, 0]
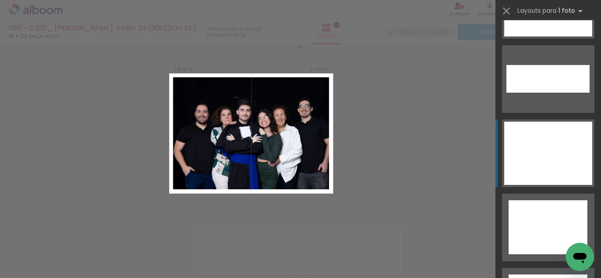
drag, startPoint x: 537, startPoint y: 146, endPoint x: 495, endPoint y: 165, distance: 46.1
click at [534, 151] on div at bounding box center [548, 153] width 88 height 63
click at [576, 133] on div at bounding box center [548, 153] width 88 height 63
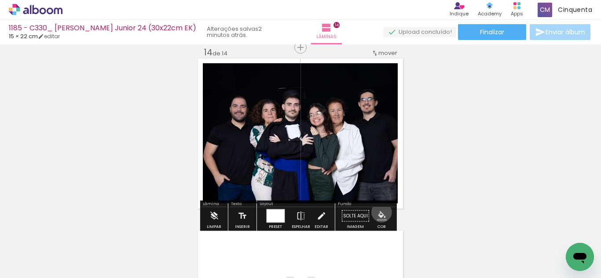
click at [380, 213] on iron-icon "color picker" at bounding box center [382, 217] width 10 height 10
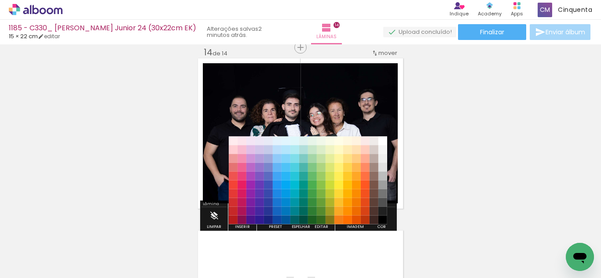
click at [385, 212] on paper-item "#212121" at bounding box center [382, 211] width 9 height 9
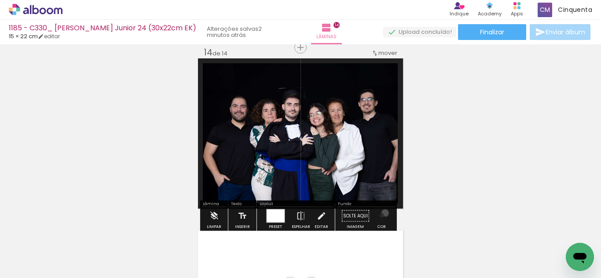
click at [381, 214] on iron-icon "color picker" at bounding box center [382, 217] width 10 height 10
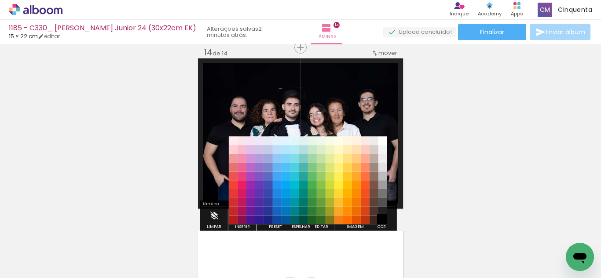
click at [383, 218] on paper-item "#000000" at bounding box center [382, 220] width 9 height 9
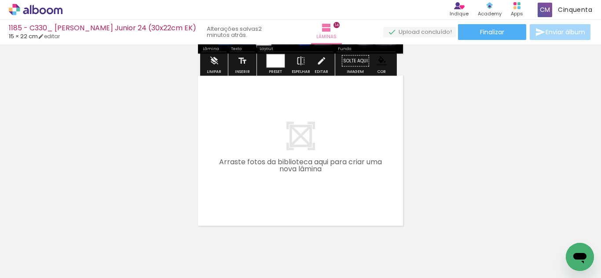
scroll to position [2429, 0]
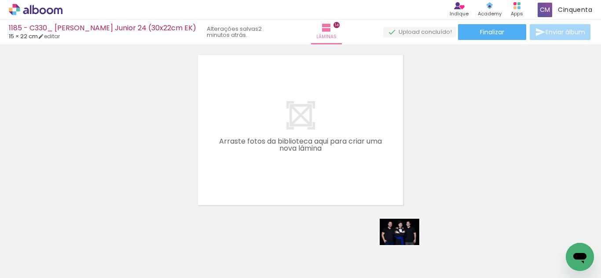
drag, startPoint x: 407, startPoint y: 245, endPoint x: 362, endPoint y: 182, distance: 78.1
click at [406, 245] on div at bounding box center [417, 249] width 40 height 26
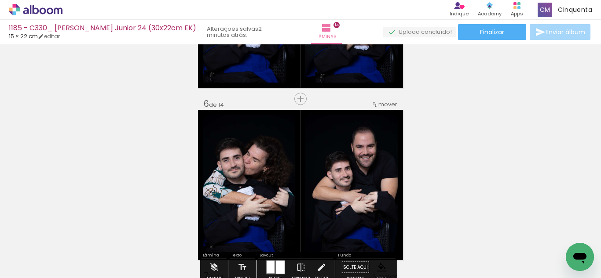
scroll to position [801, 0]
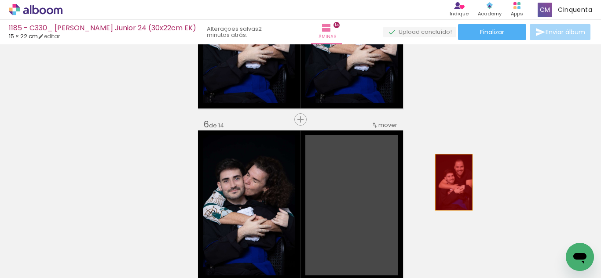
drag, startPoint x: 334, startPoint y: 190, endPoint x: 452, endPoint y: 182, distance: 118.2
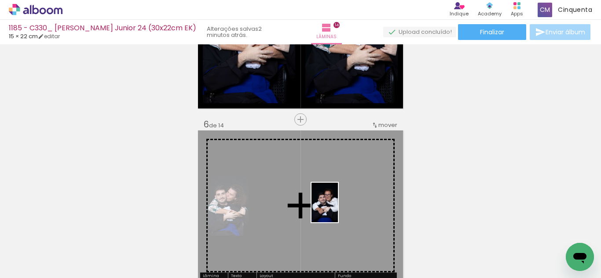
drag, startPoint x: 416, startPoint y: 249, endPoint x: 337, endPoint y: 209, distance: 87.9
click at [337, 209] on quentale-workspace at bounding box center [300, 139] width 601 height 278
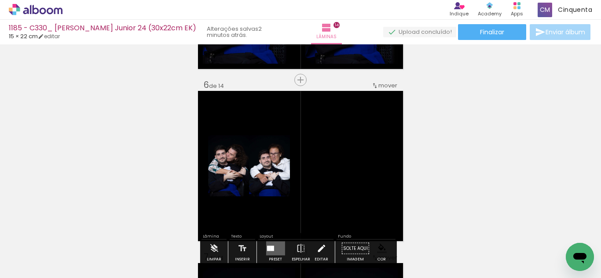
scroll to position [889, 0]
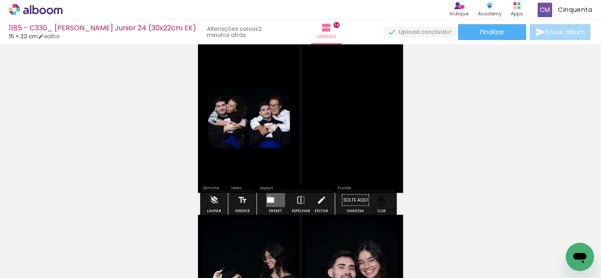
click at [267, 197] on quentale-layouter at bounding box center [275, 201] width 19 height 14
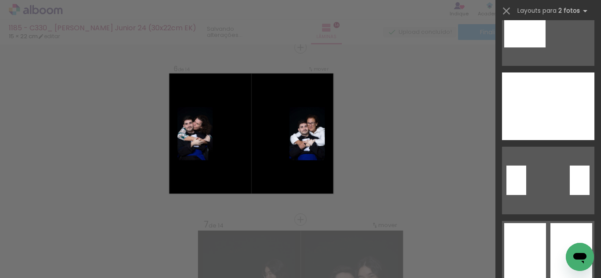
scroll to position [132, 0]
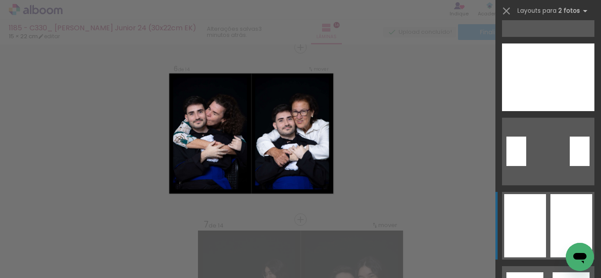
click at [528, 227] on div at bounding box center [525, 225] width 42 height 63
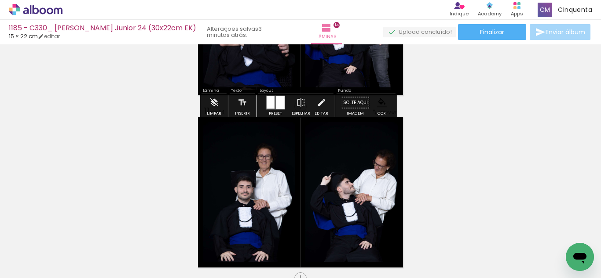
scroll to position [1709, 0]
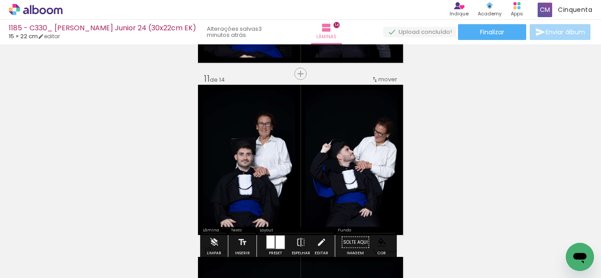
click at [377, 75] on div "mover" at bounding box center [384, 79] width 26 height 15
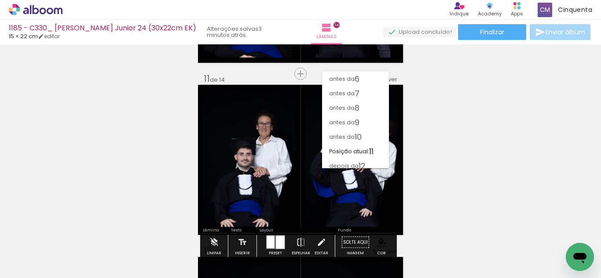
scroll to position [18, 0]
click at [362, 125] on paper-item "antes da 5" at bounding box center [355, 118] width 67 height 15
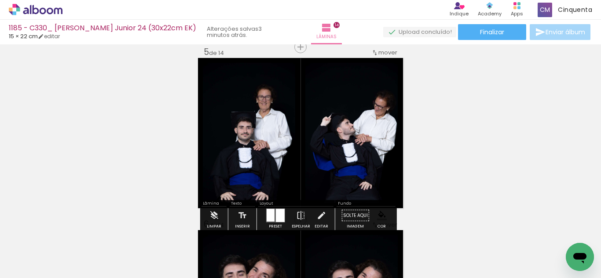
scroll to position [701, 0]
click at [379, 54] on span "mover" at bounding box center [387, 53] width 19 height 8
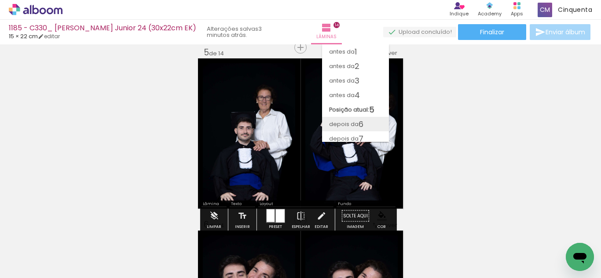
click at [363, 121] on span "6" at bounding box center [361, 124] width 5 height 15
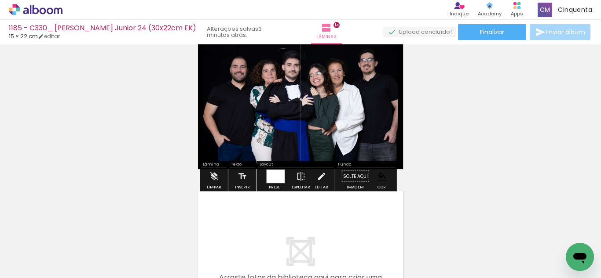
scroll to position [2442, 0]
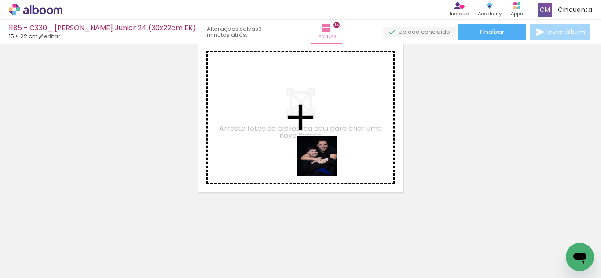
drag, startPoint x: 384, startPoint y: 263, endPoint x: 323, endPoint y: 160, distance: 119.3
click at [323, 161] on quentale-workspace at bounding box center [300, 139] width 601 height 278
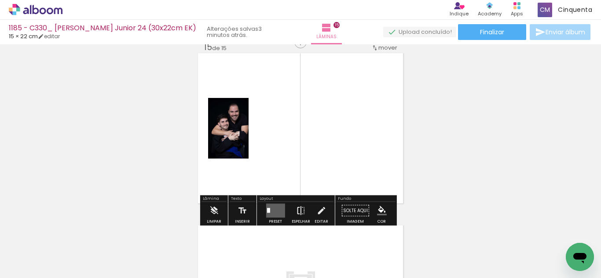
scroll to position [2426, 0]
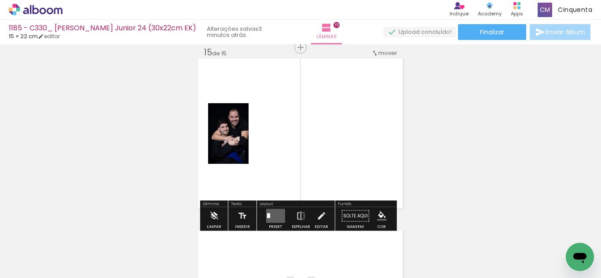
click at [269, 217] on quentale-layouter at bounding box center [275, 216] width 19 height 14
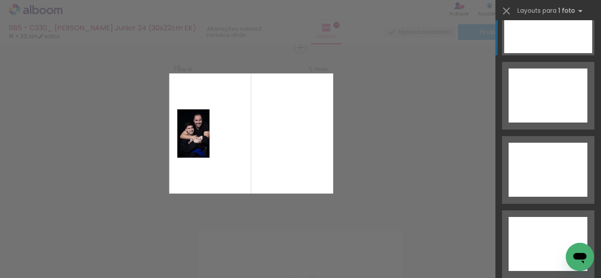
scroll to position [4120, 0]
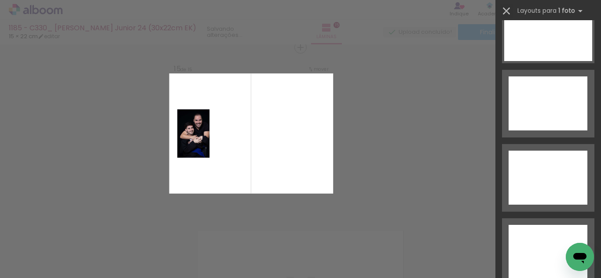
click at [504, 12] on iron-icon at bounding box center [506, 11] width 12 height 12
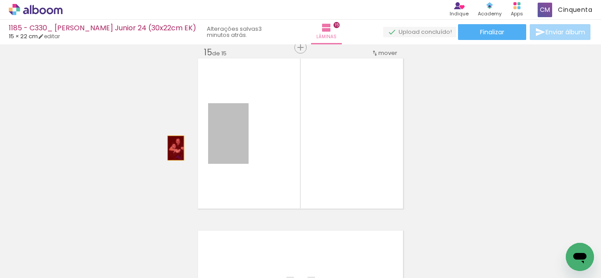
drag, startPoint x: 240, startPoint y: 147, endPoint x: 172, endPoint y: 148, distance: 67.3
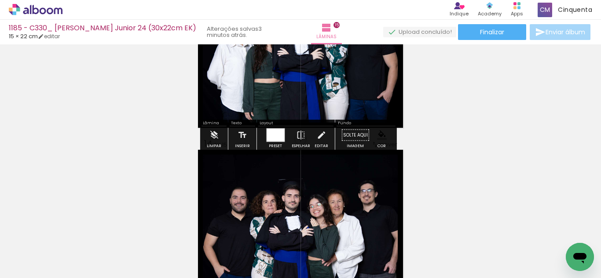
scroll to position [2118, 0]
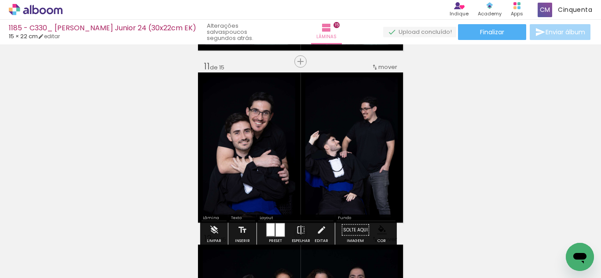
scroll to position [1766, 0]
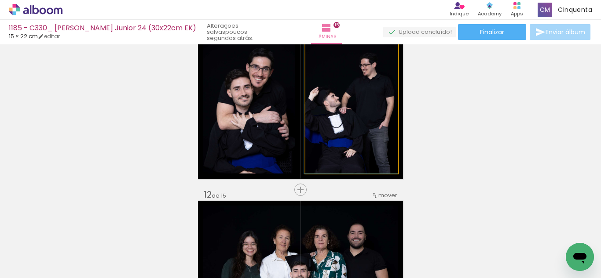
drag, startPoint x: 326, startPoint y: 143, endPoint x: 313, endPoint y: 128, distance: 19.7
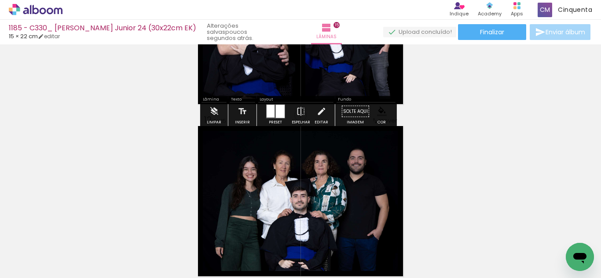
scroll to position [1854, 0]
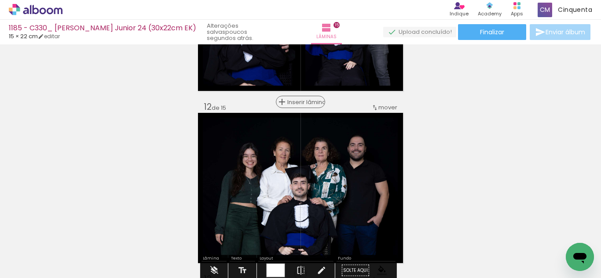
click at [295, 101] on span "Inserir lâmina" at bounding box center [304, 102] width 34 height 6
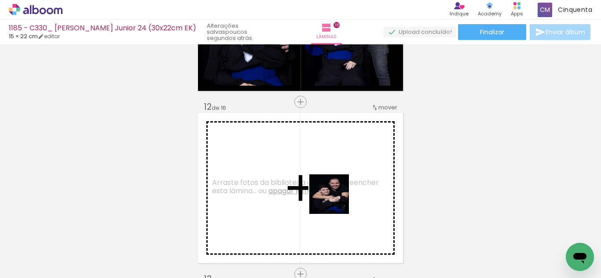
drag, startPoint x: 416, startPoint y: 259, endPoint x: 329, endPoint y: 196, distance: 107.4
click at [329, 196] on quentale-workspace at bounding box center [300, 139] width 601 height 278
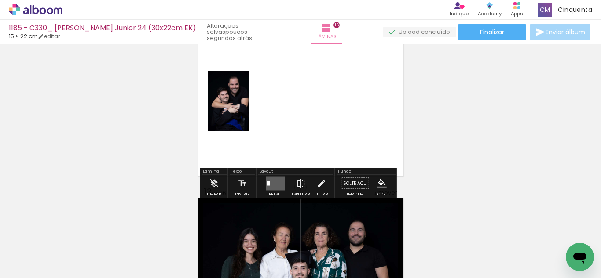
scroll to position [1942, 0]
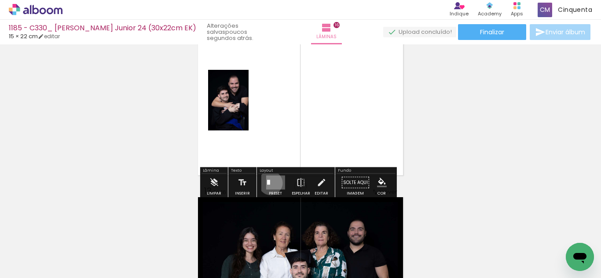
click at [268, 183] on quentale-layouter at bounding box center [275, 183] width 19 height 14
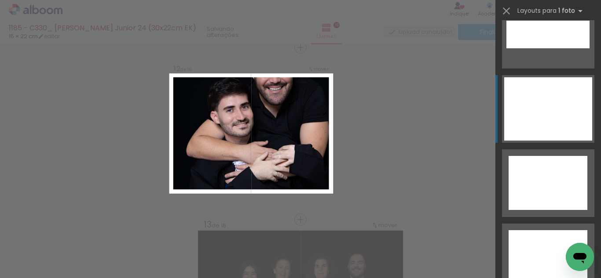
scroll to position [4040, 0]
click at [527, 126] on div at bounding box center [548, 109] width 88 height 63
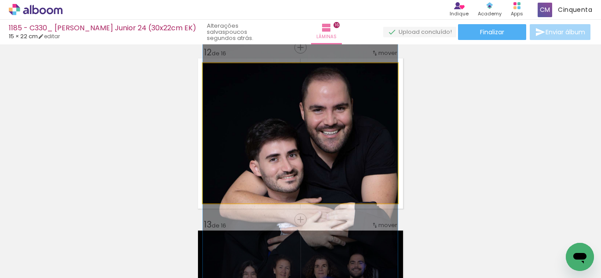
drag, startPoint x: 327, startPoint y: 143, endPoint x: 336, endPoint y: 198, distance: 55.8
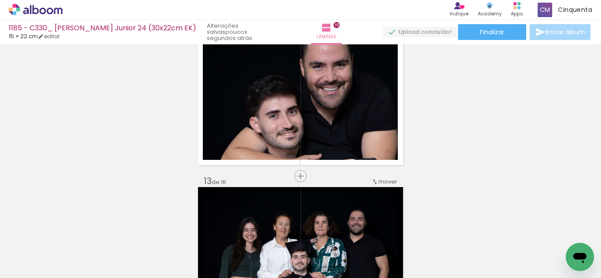
scroll to position [1952, 0]
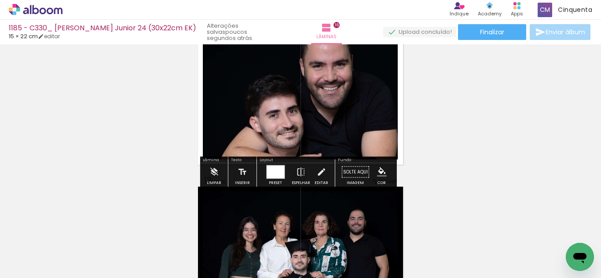
click at [377, 172] on iron-icon "color picker" at bounding box center [382, 173] width 10 height 10
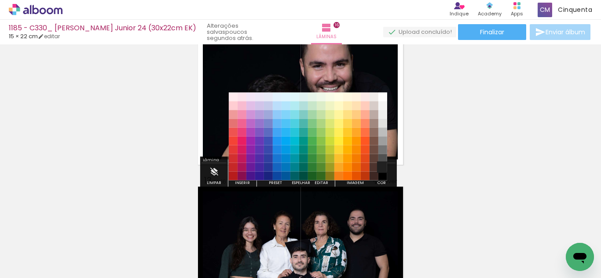
click at [380, 167] on paper-item "#212121" at bounding box center [382, 167] width 9 height 9
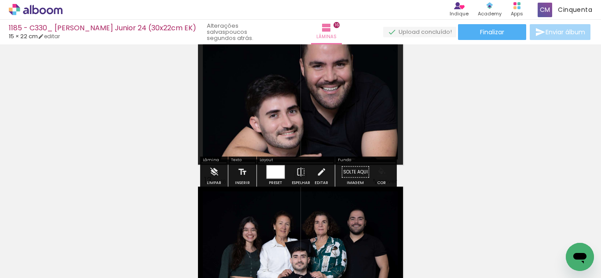
click at [378, 173] on iron-icon "color picker" at bounding box center [382, 173] width 10 height 10
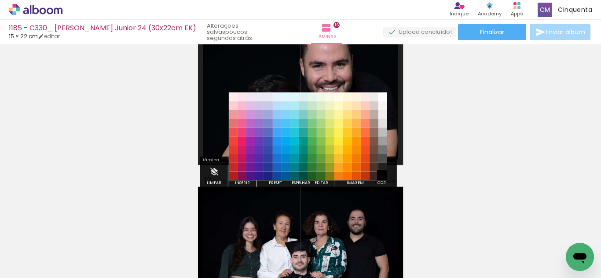
click at [380, 177] on paper-item "#000000" at bounding box center [382, 176] width 9 height 9
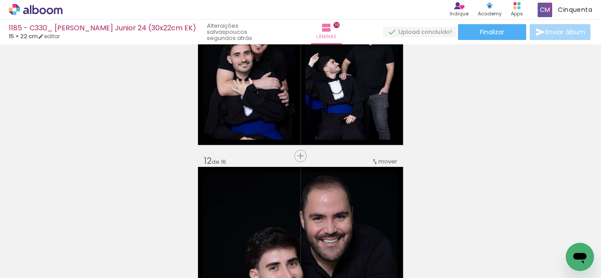
scroll to position [1820, 0]
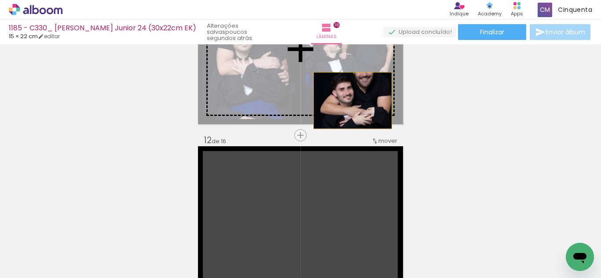
drag, startPoint x: 321, startPoint y: 205, endPoint x: 349, endPoint y: 101, distance: 107.6
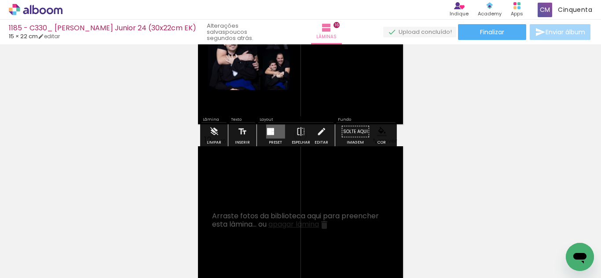
click at [273, 132] on quentale-layouter at bounding box center [275, 132] width 19 height 14
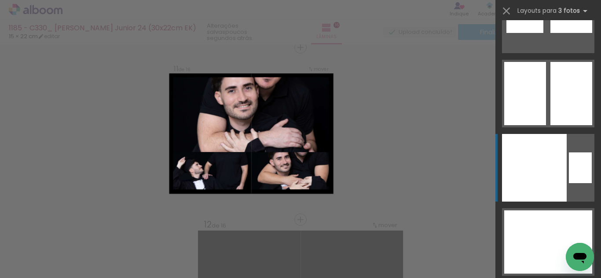
scroll to position [15860, 0]
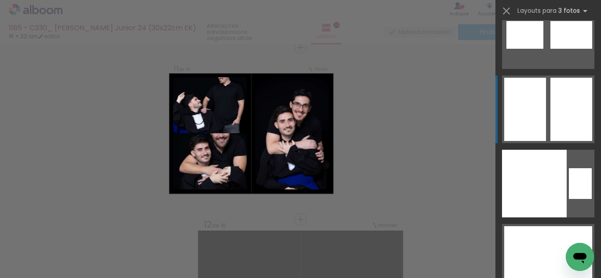
click at [537, 112] on div at bounding box center [525, 126] width 42 height 32
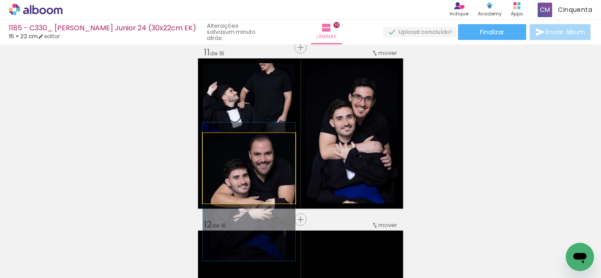
drag, startPoint x: 252, startPoint y: 168, endPoint x: 260, endPoint y: 191, distance: 24.9
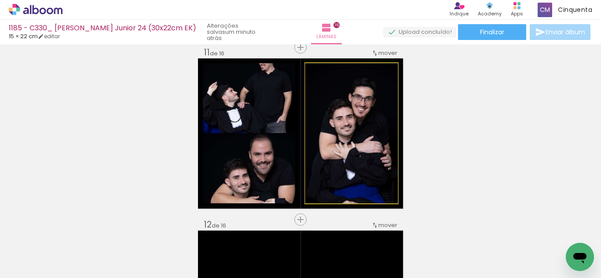
drag, startPoint x: 345, startPoint y: 128, endPoint x: 265, endPoint y: 119, distance: 80.1
click at [0, 0] on slot at bounding box center [0, 0] width 0 height 0
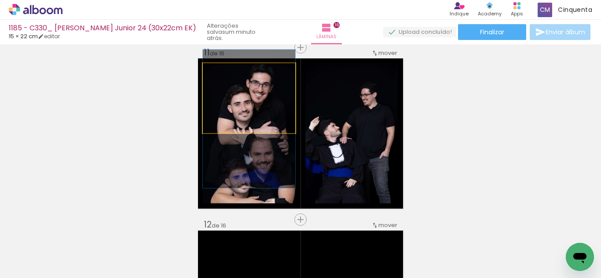
drag, startPoint x: 246, startPoint y: 102, endPoint x: 247, endPoint y: 123, distance: 20.7
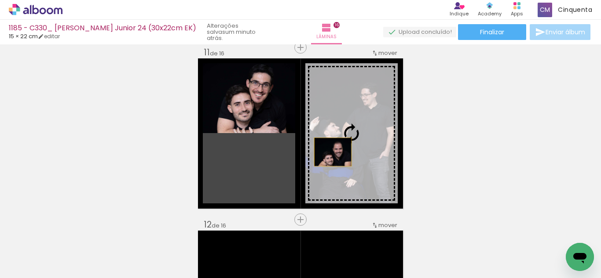
drag, startPoint x: 279, startPoint y: 153, endPoint x: 329, endPoint y: 152, distance: 50.2
click at [0, 0] on slot at bounding box center [0, 0] width 0 height 0
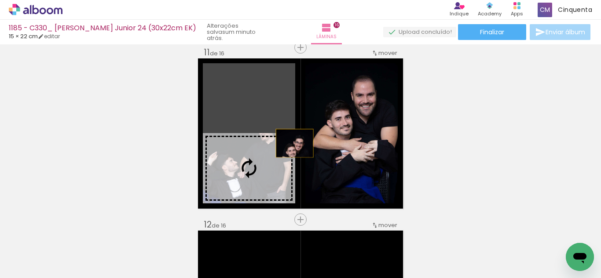
drag, startPoint x: 262, startPoint y: 121, endPoint x: 291, endPoint y: 143, distance: 36.4
click at [0, 0] on slot at bounding box center [0, 0] width 0 height 0
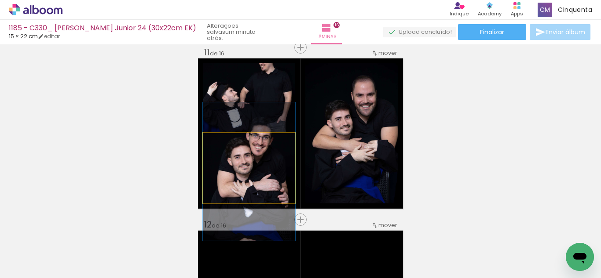
drag, startPoint x: 242, startPoint y: 172, endPoint x: 273, endPoint y: 166, distance: 30.8
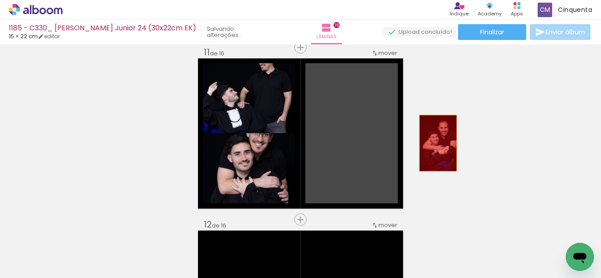
drag, startPoint x: 413, startPoint y: 151, endPoint x: 368, endPoint y: 154, distance: 44.9
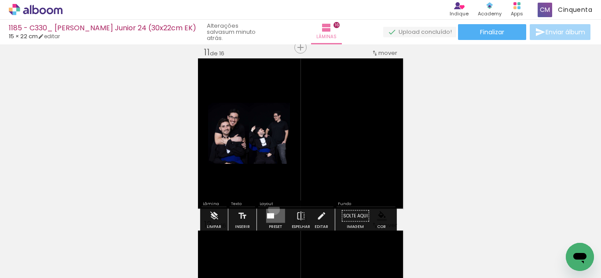
drag, startPoint x: 272, startPoint y: 209, endPoint x: 278, endPoint y: 208, distance: 6.0
click at [271, 209] on quentale-layouter at bounding box center [275, 216] width 19 height 14
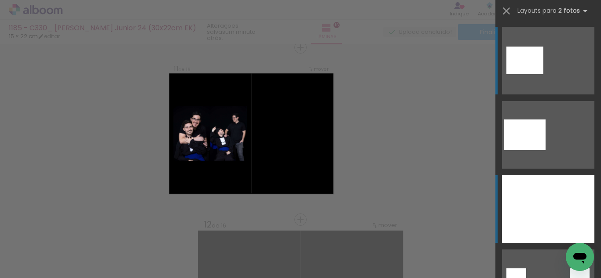
scroll to position [132, 0]
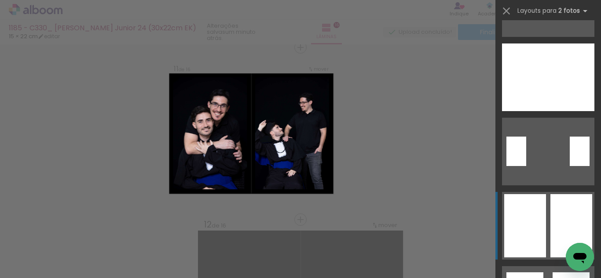
click at [533, 207] on div at bounding box center [525, 225] width 42 height 63
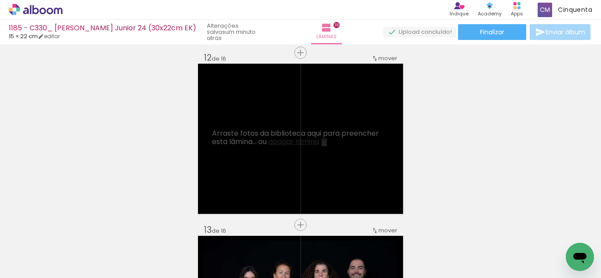
scroll to position [1956, 0]
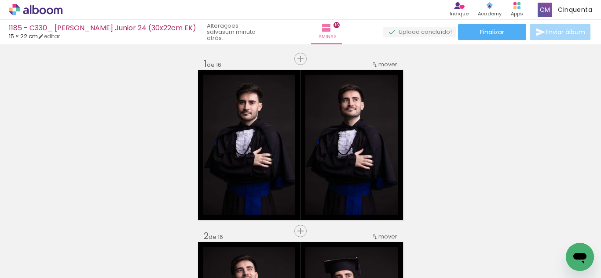
scroll to position [1956, 0]
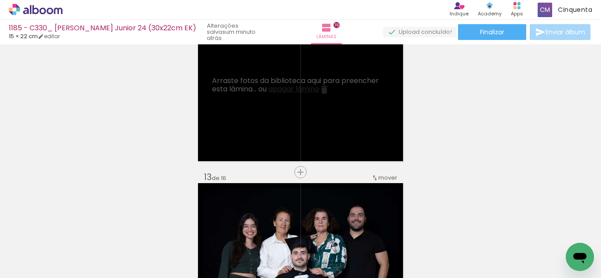
click at [275, 92] on span "apagar lâmina" at bounding box center [293, 89] width 51 height 10
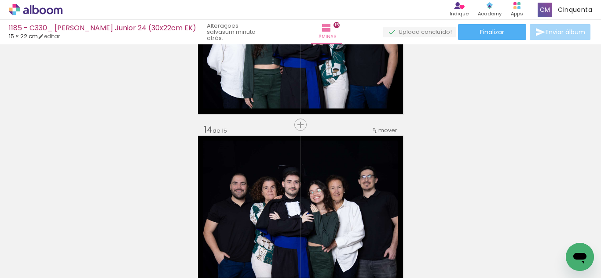
scroll to position [2083, 0]
